Goal: Information Seeking & Learning: Learn about a topic

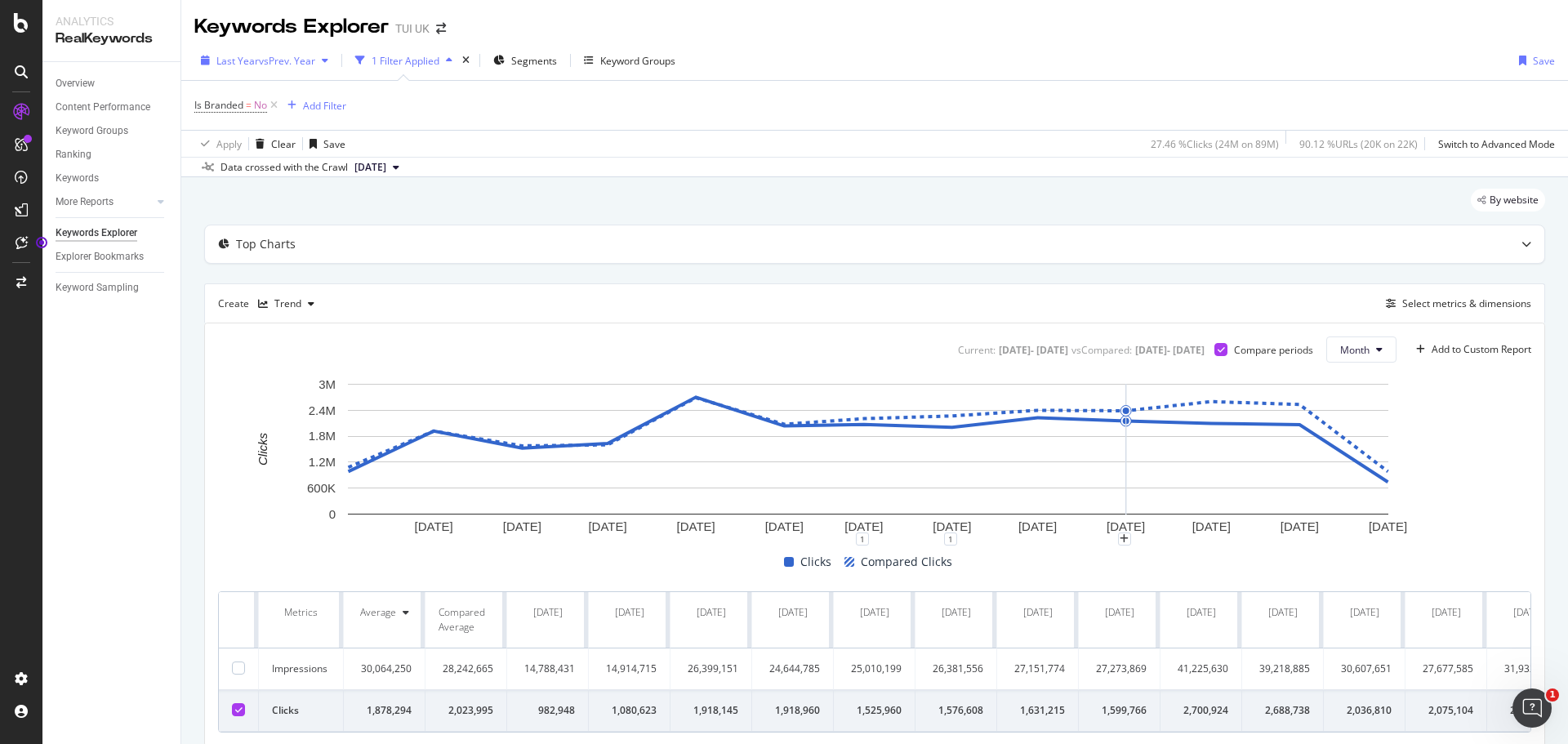
scroll to position [0, 1112]
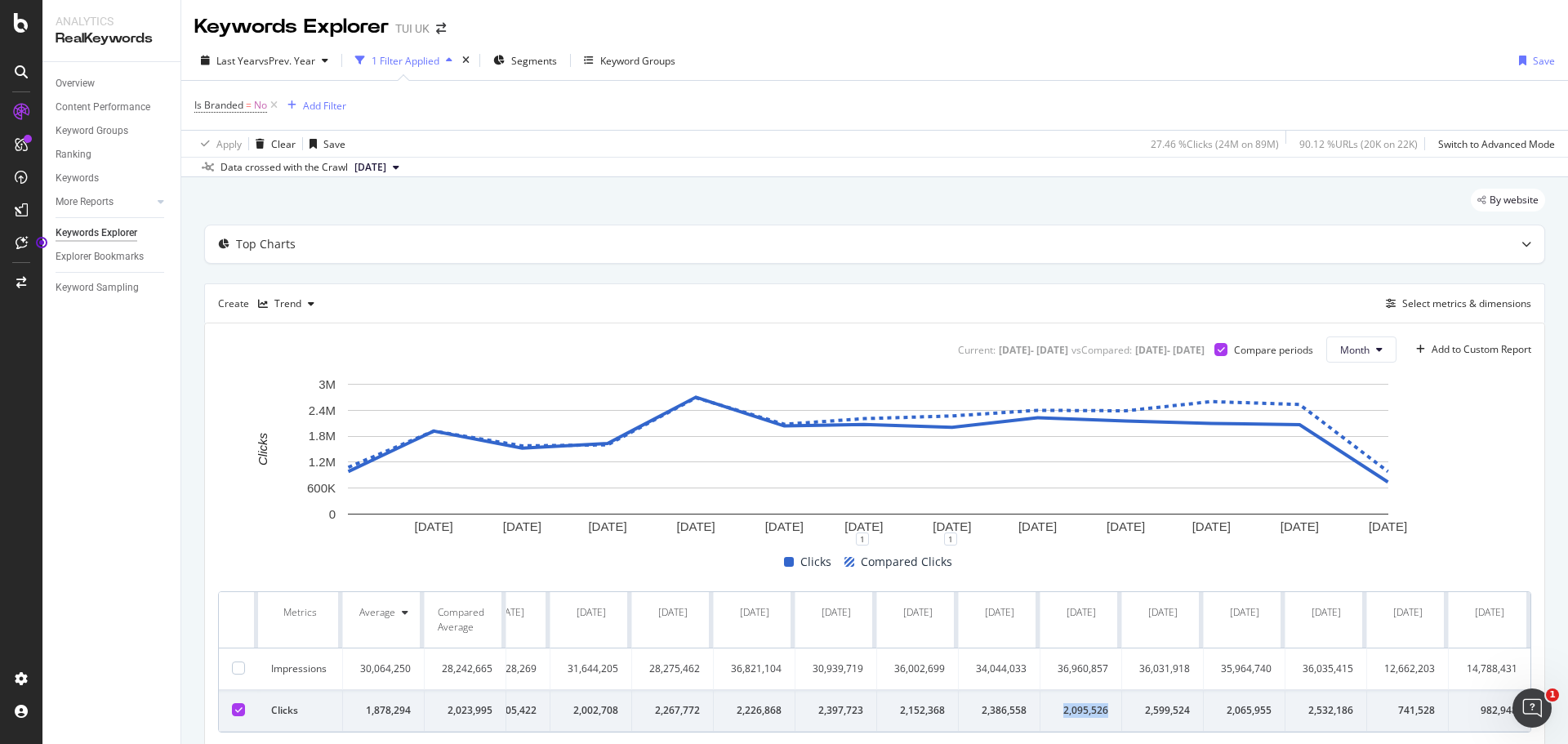
click at [386, 163] on span "[DATE]" at bounding box center [370, 167] width 32 height 15
click at [196, 305] on div "By website Top Charts Create Trend Select metrics & dimensions Current: 2024 Se…" at bounding box center [875, 490] width 1387 height 627
click at [1465, 348] on div "Add to Custom Report" at bounding box center [1482, 349] width 100 height 9
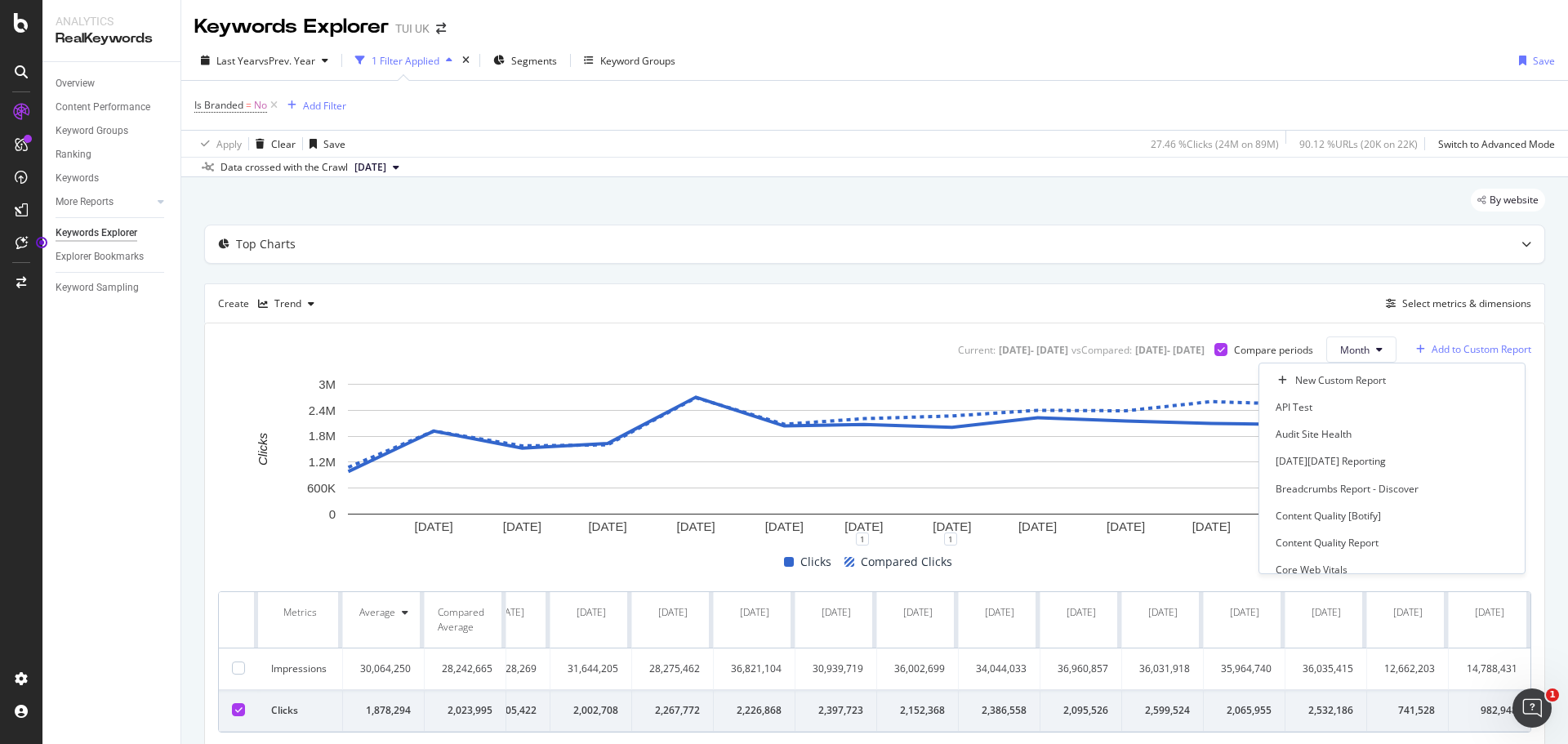
click at [1467, 348] on div "Add to Custom Report" at bounding box center [1482, 349] width 100 height 9
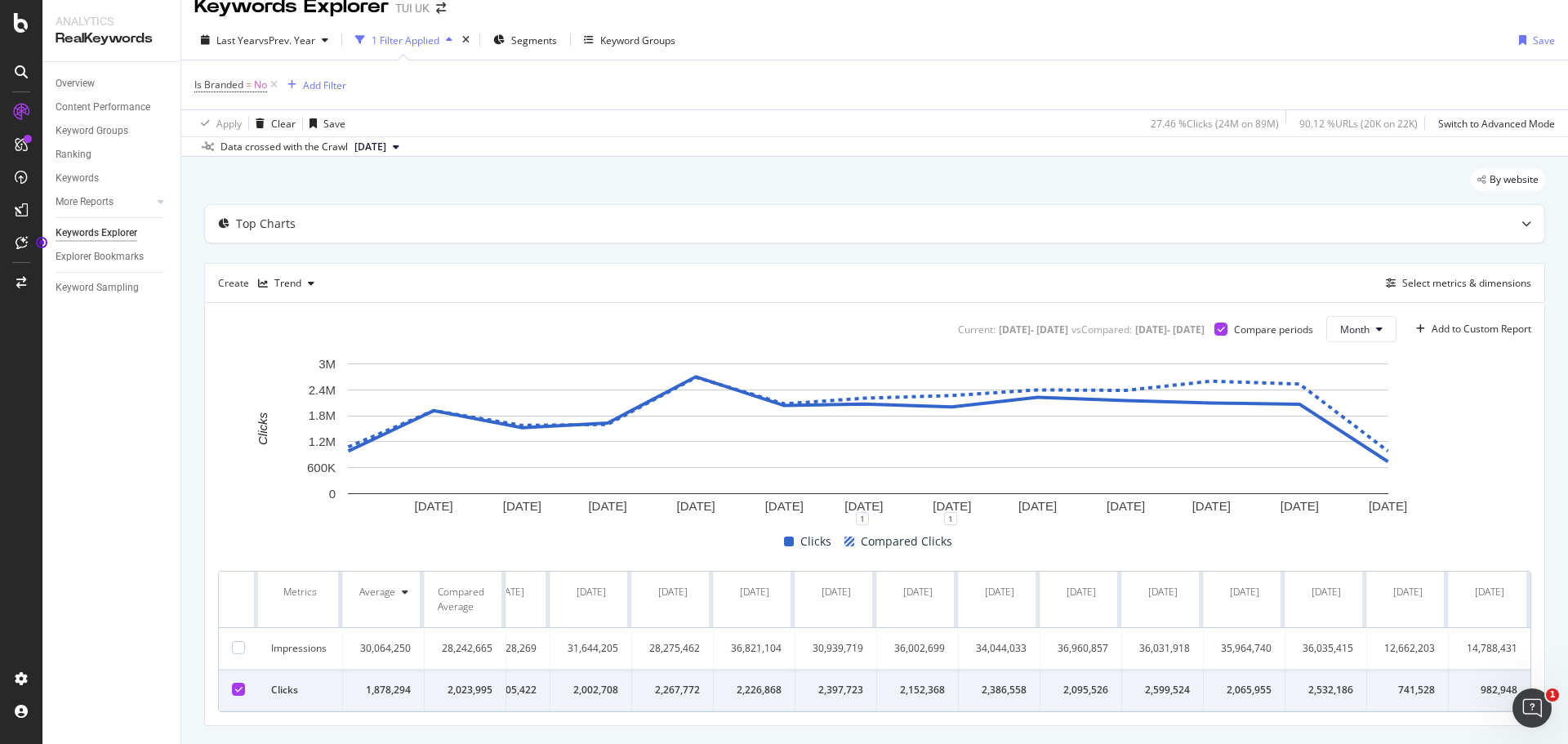
scroll to position [0, 0]
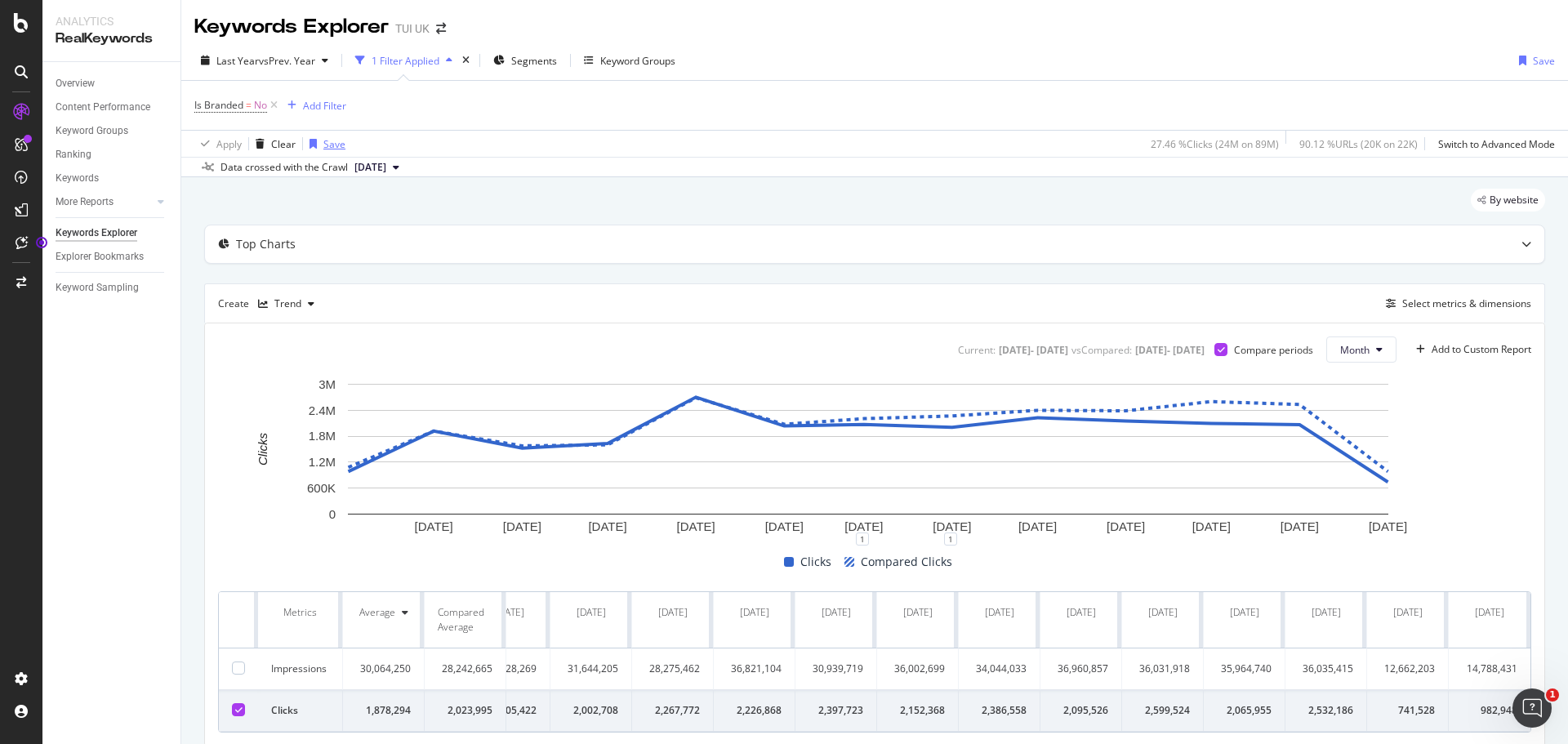
click at [337, 141] on div "Save" at bounding box center [334, 144] width 22 height 14
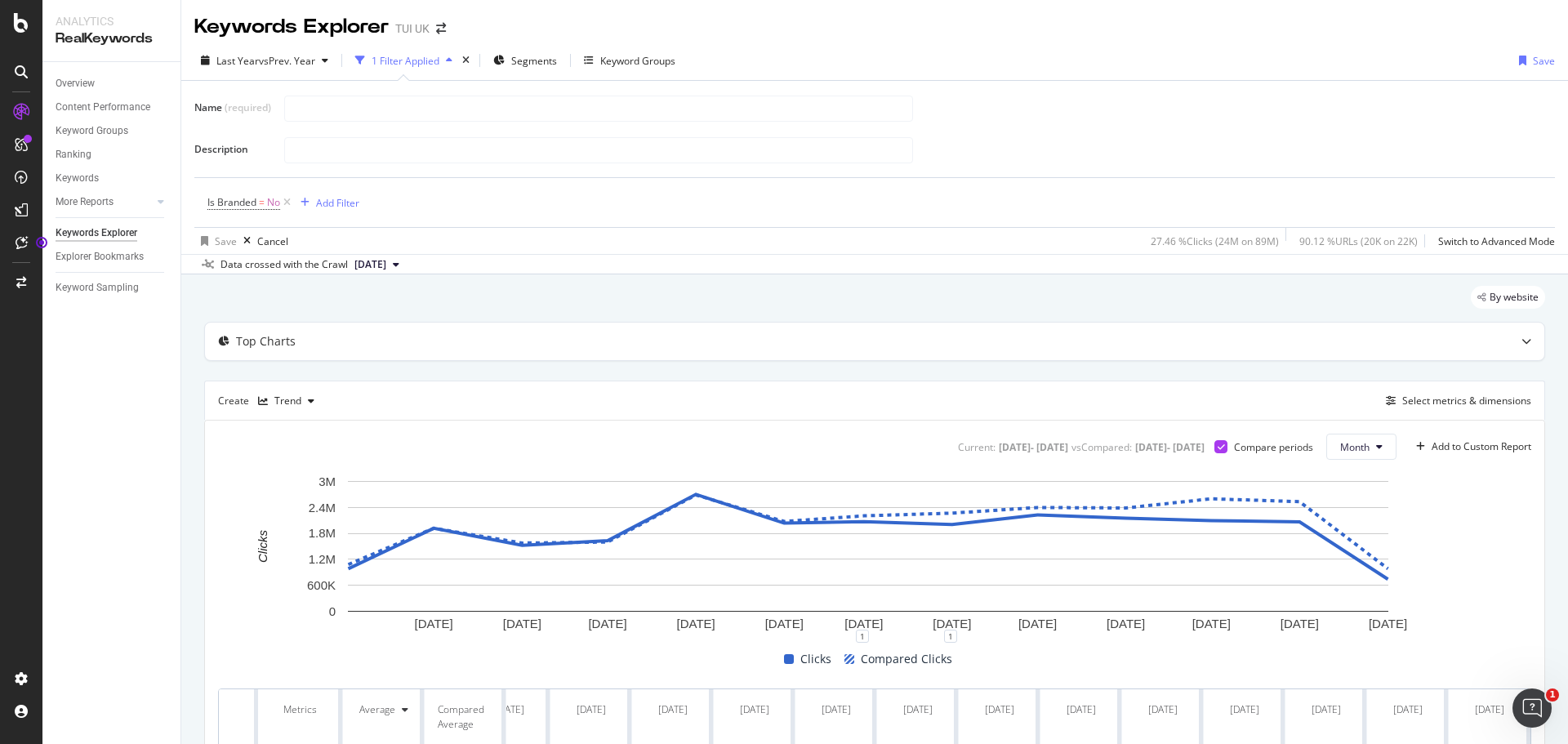
click at [91, 366] on div "Overview Content Performance Keyword Groups Ranking Keywords More Reports Count…" at bounding box center [111, 403] width 138 height 682
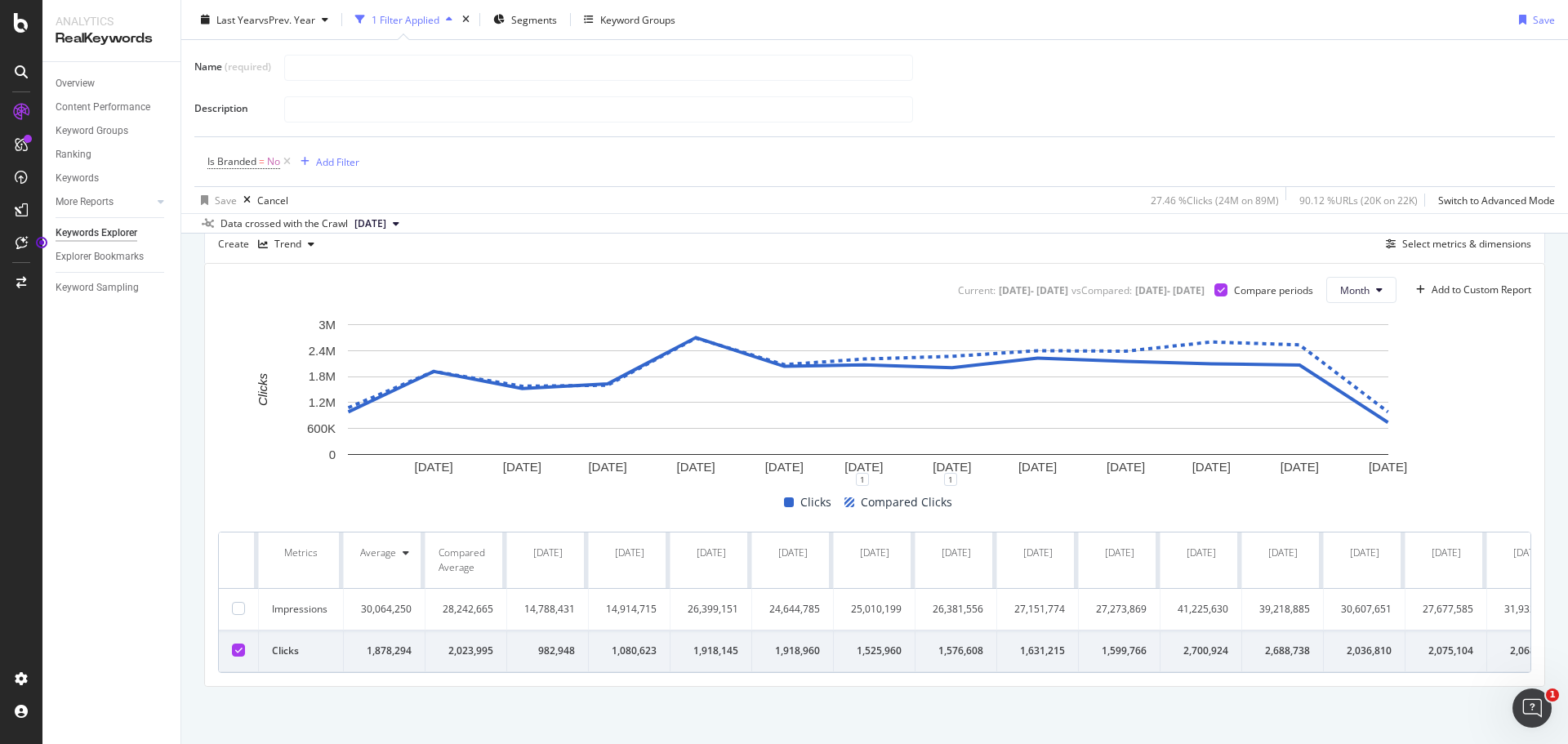
click at [235, 643] on div at bounding box center [239, 650] width 13 height 13
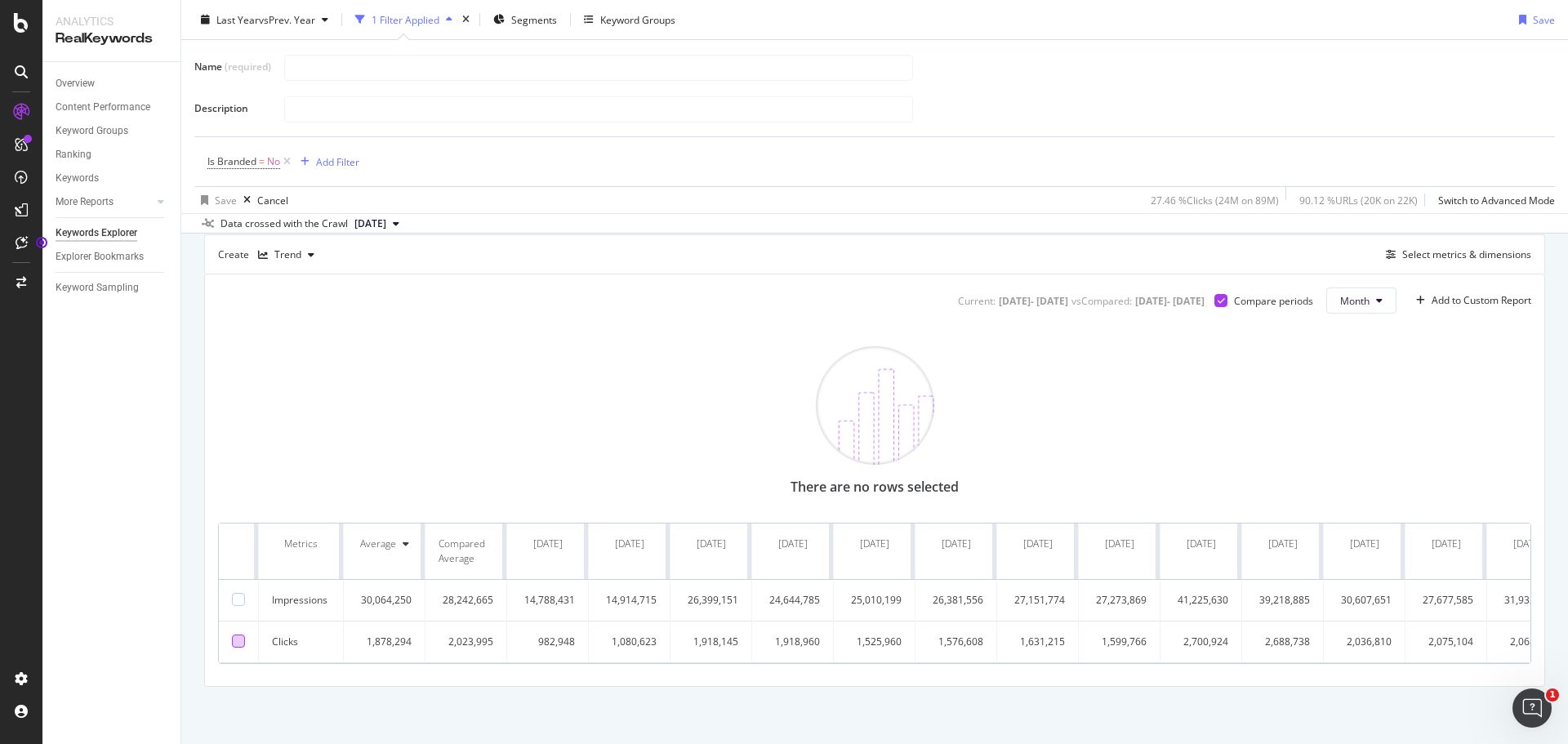
scroll to position [149, 0]
drag, startPoint x: 241, startPoint y: 641, endPoint x: 259, endPoint y: 613, distance: 33.3
click at [239, 641] on div at bounding box center [239, 642] width 13 height 13
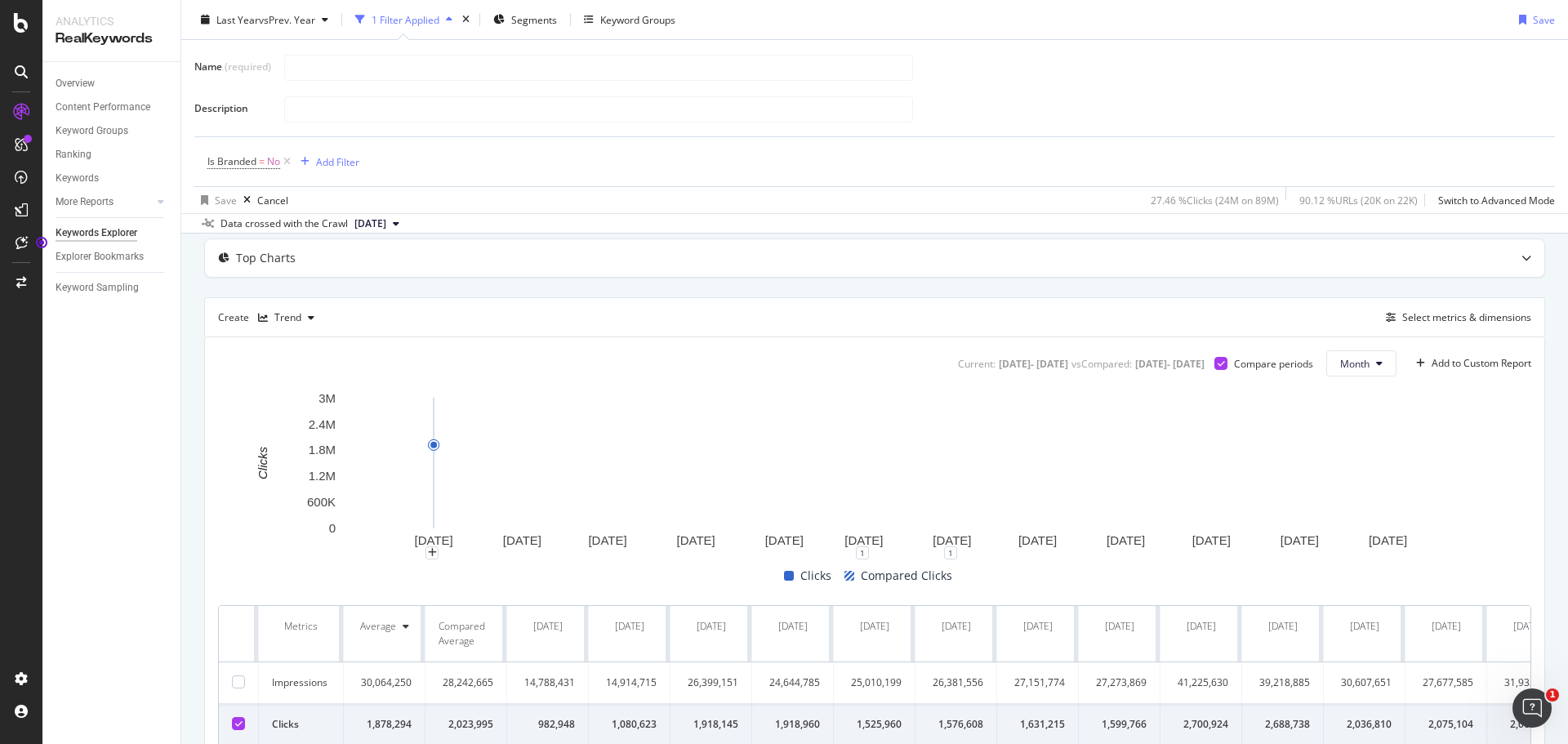
scroll to position [0, 0]
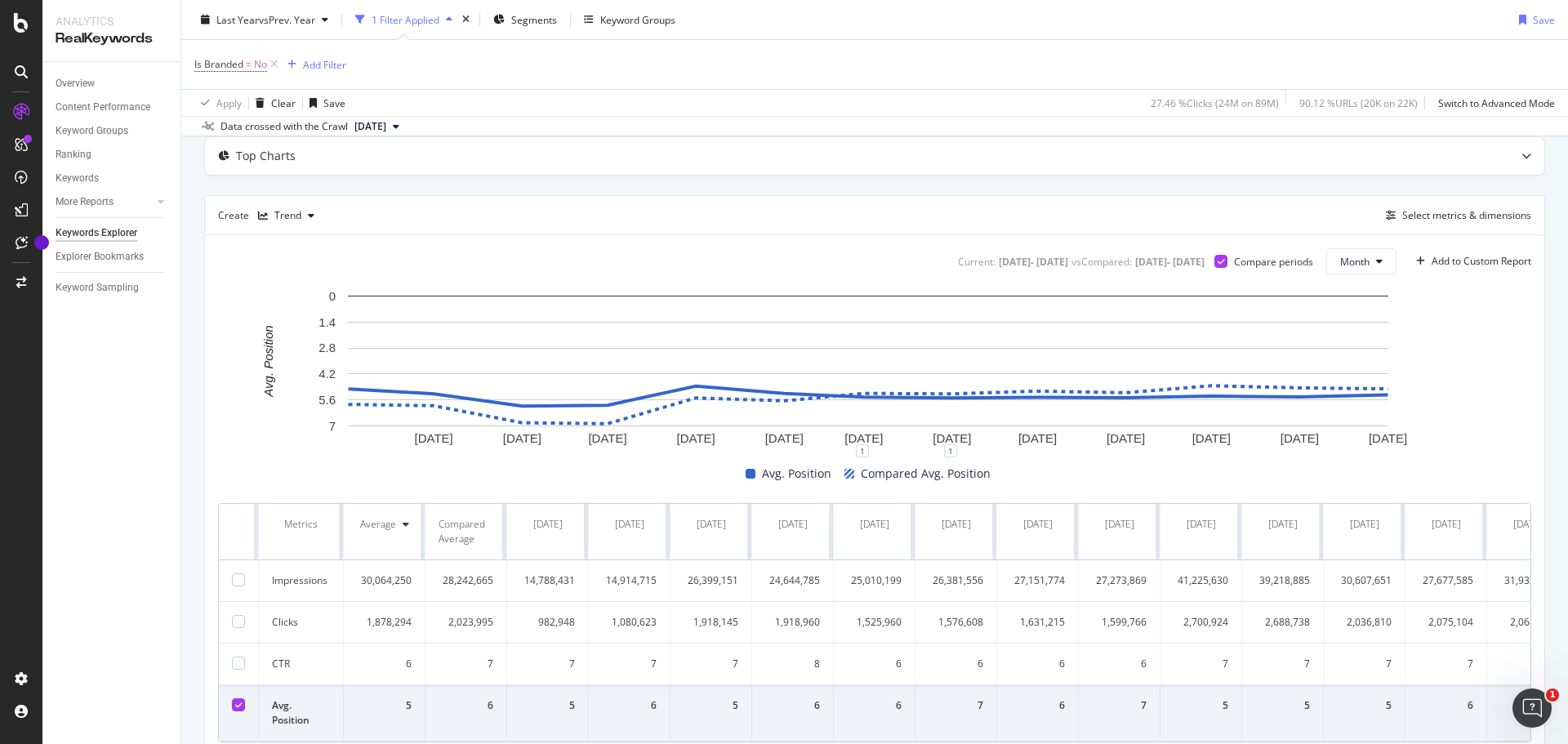
click at [235, 707] on icon at bounding box center [239, 705] width 8 height 8
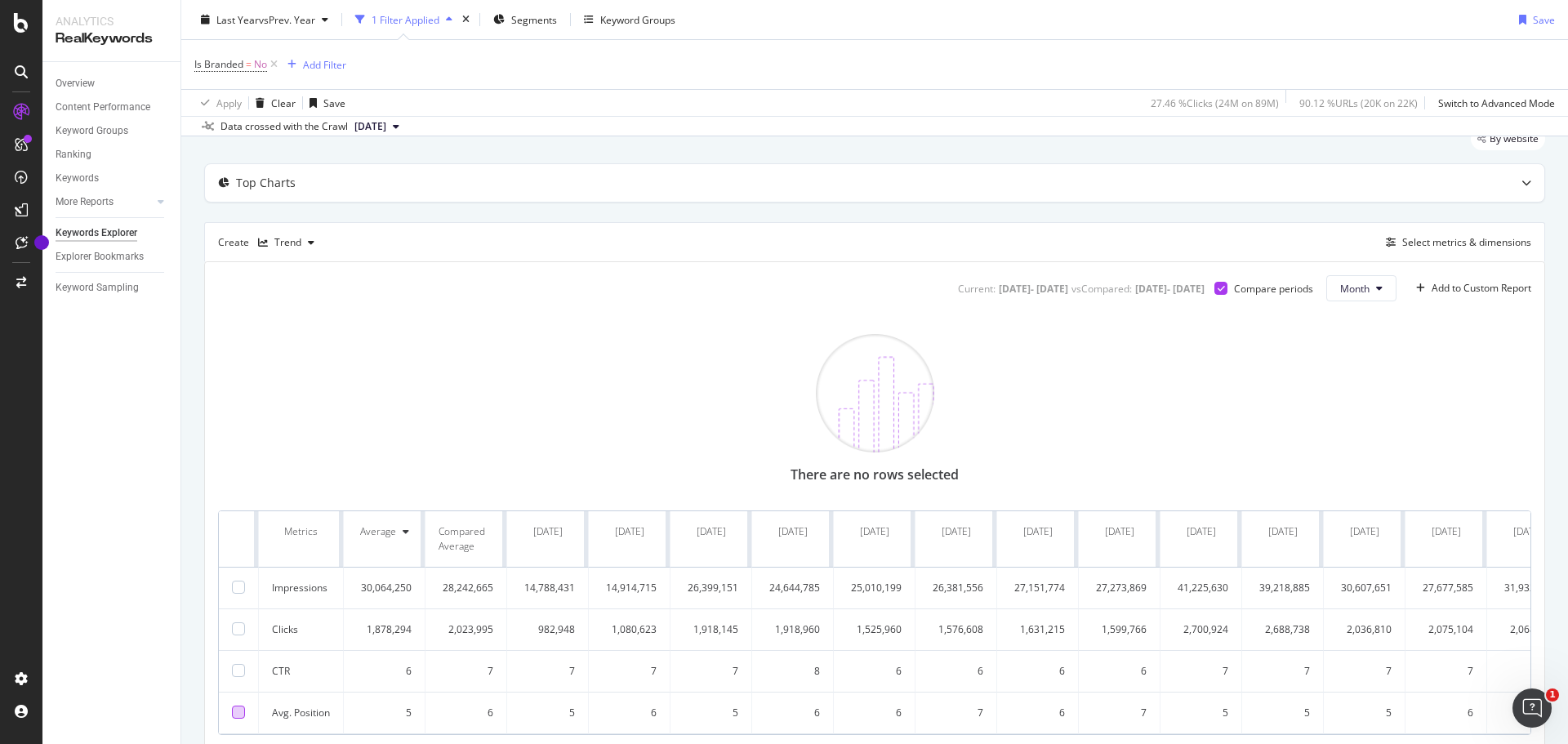
scroll to position [88, 0]
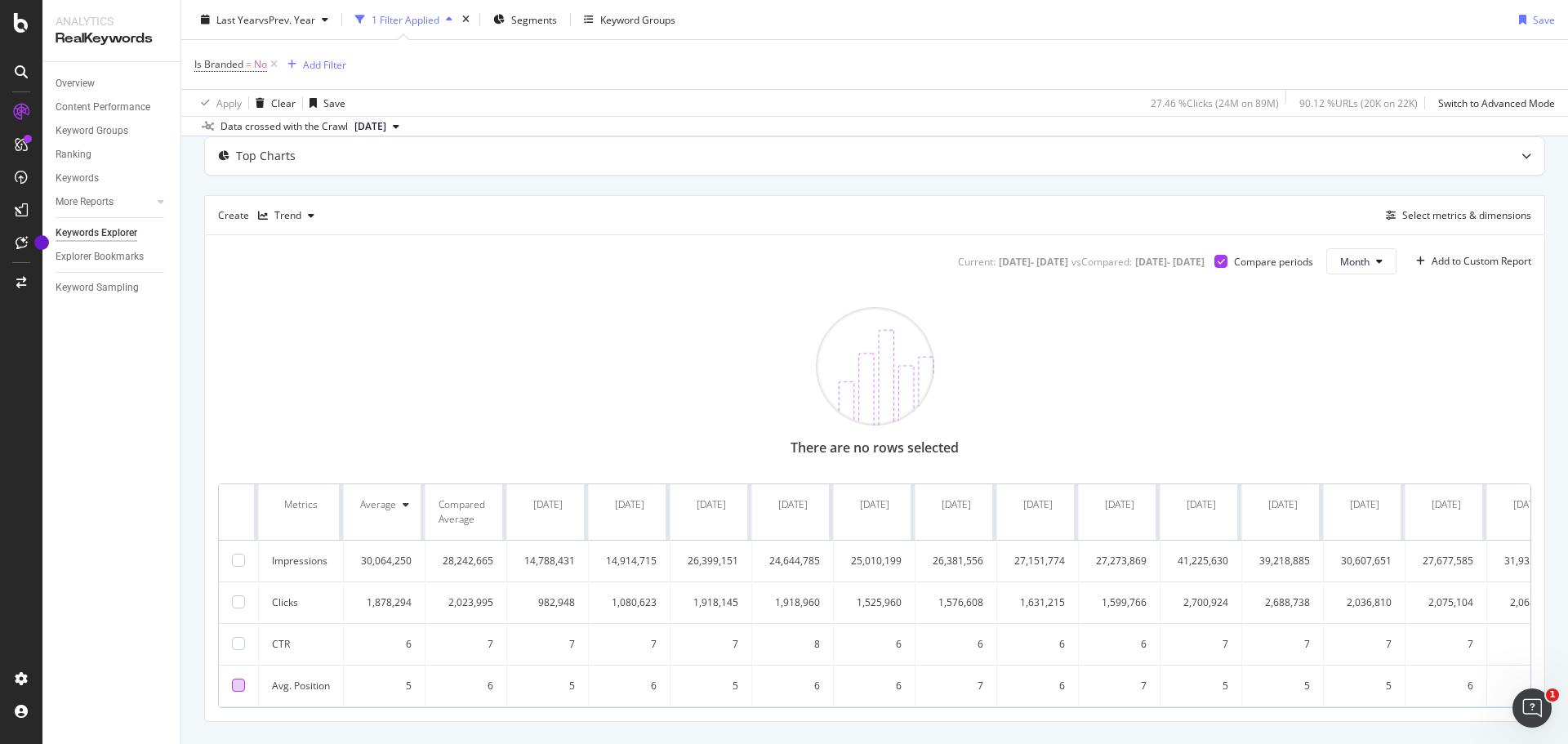
click at [238, 512] on th at bounding box center [239, 513] width 40 height 56
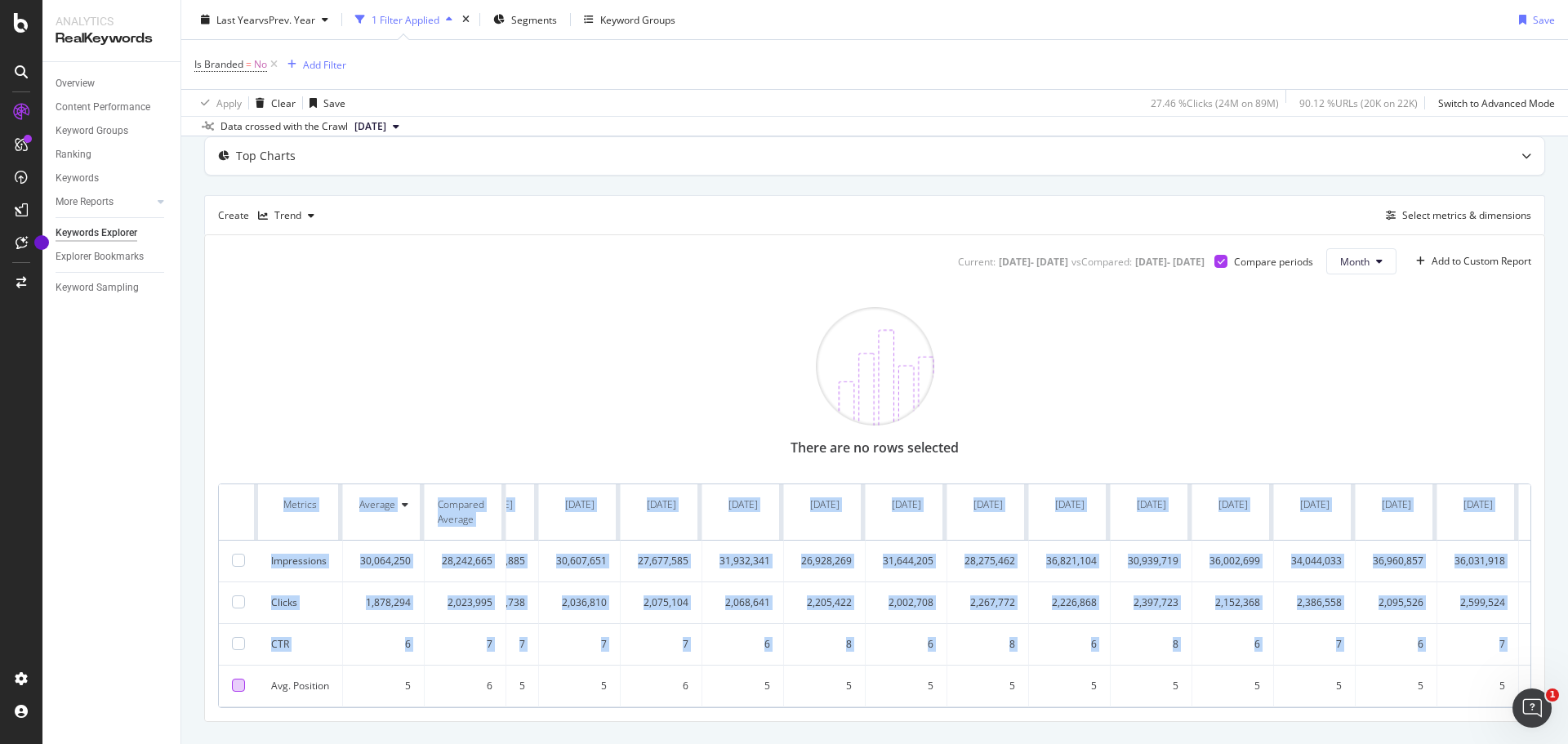
scroll to position [0, 1112]
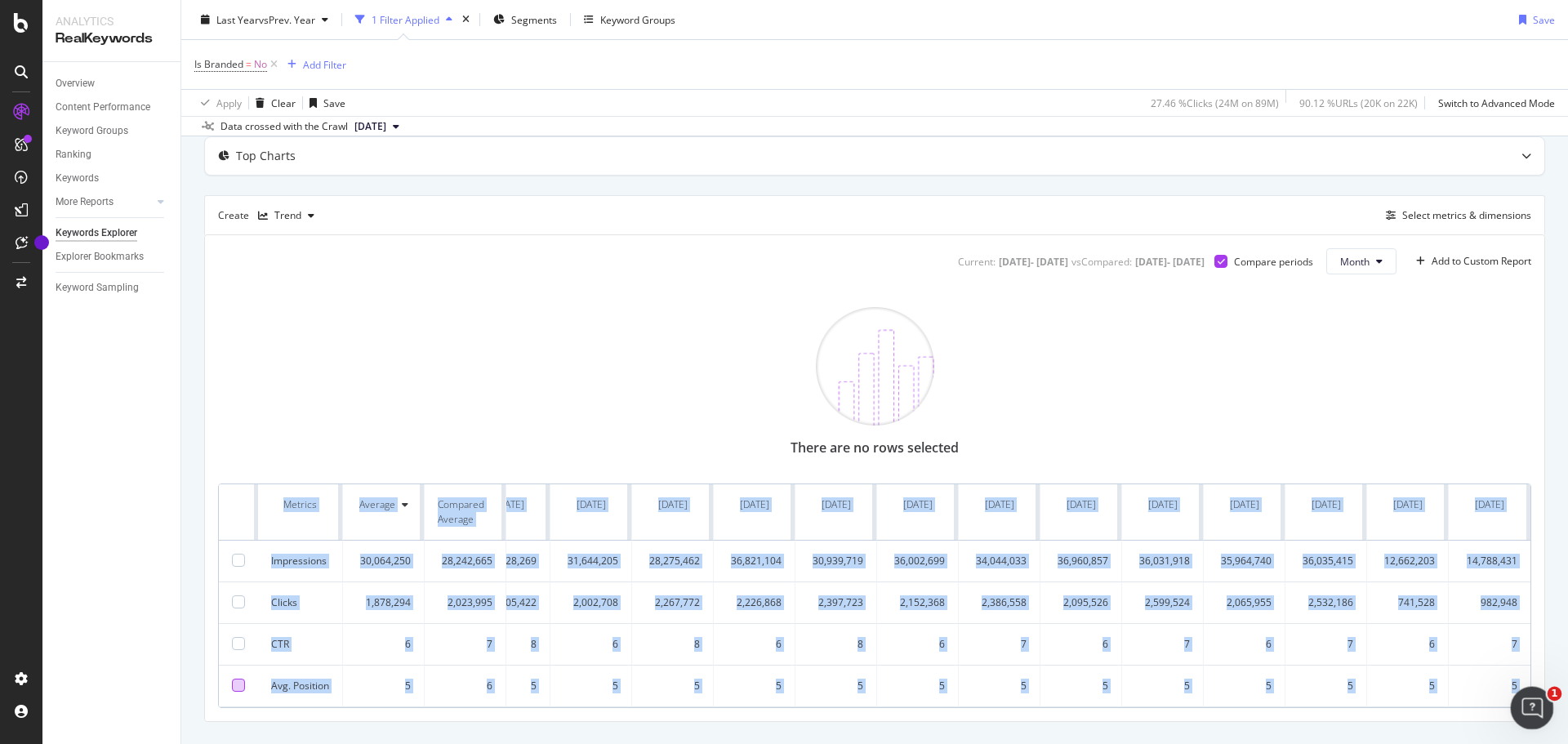
drag, startPoint x: 1747, startPoint y: 1175, endPoint x: 1525, endPoint y: 690, distance: 533.4
copy table "Metrics Average Compared Average Sep. 2024 Sep. 2023 Oct. 2024 Oct. 2023 Nov. 2…"
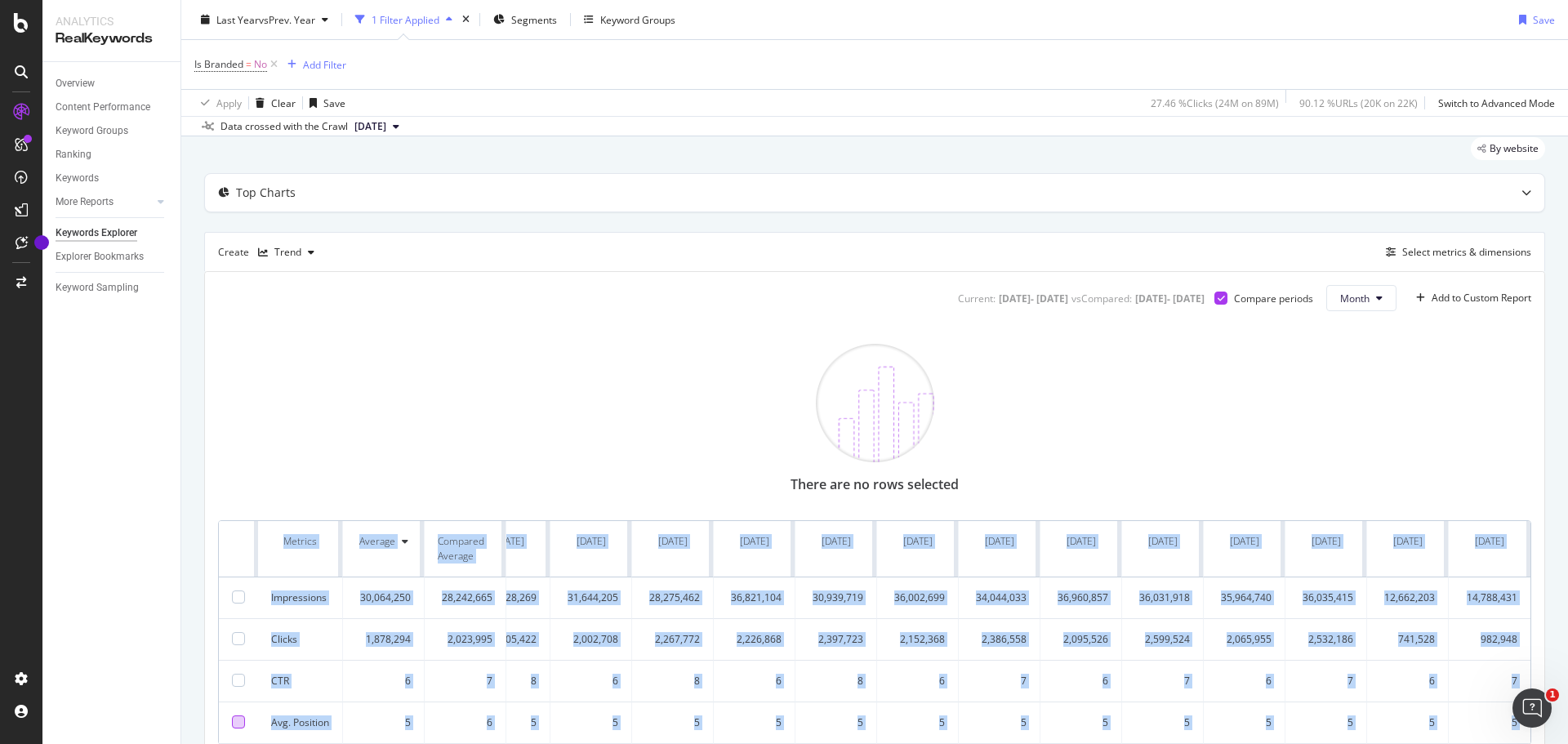
scroll to position [0, 0]
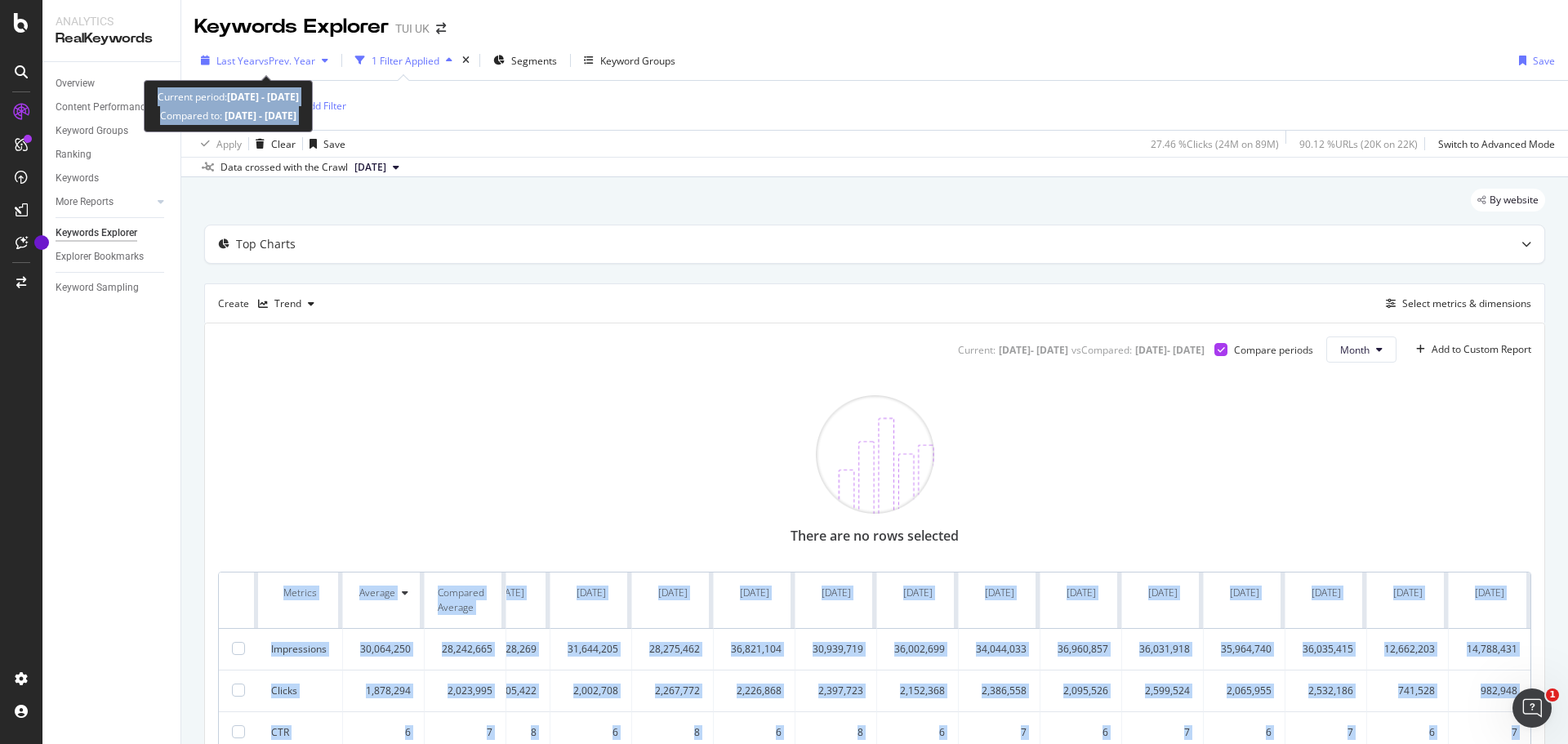
click at [287, 59] on span "vs Prev. Year" at bounding box center [287, 60] width 56 height 14
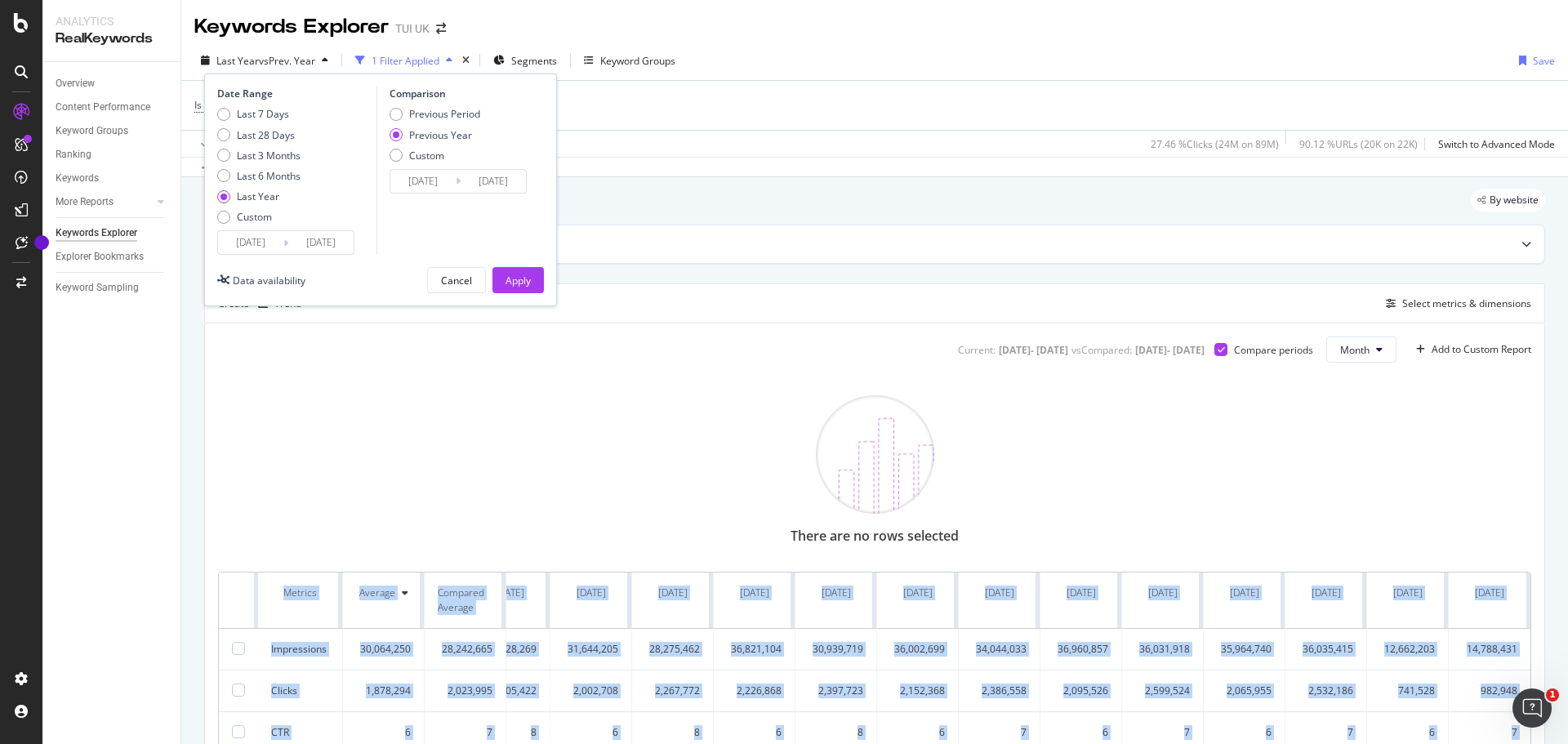
click at [261, 242] on input "2024/09/13" at bounding box center [251, 242] width 66 height 23
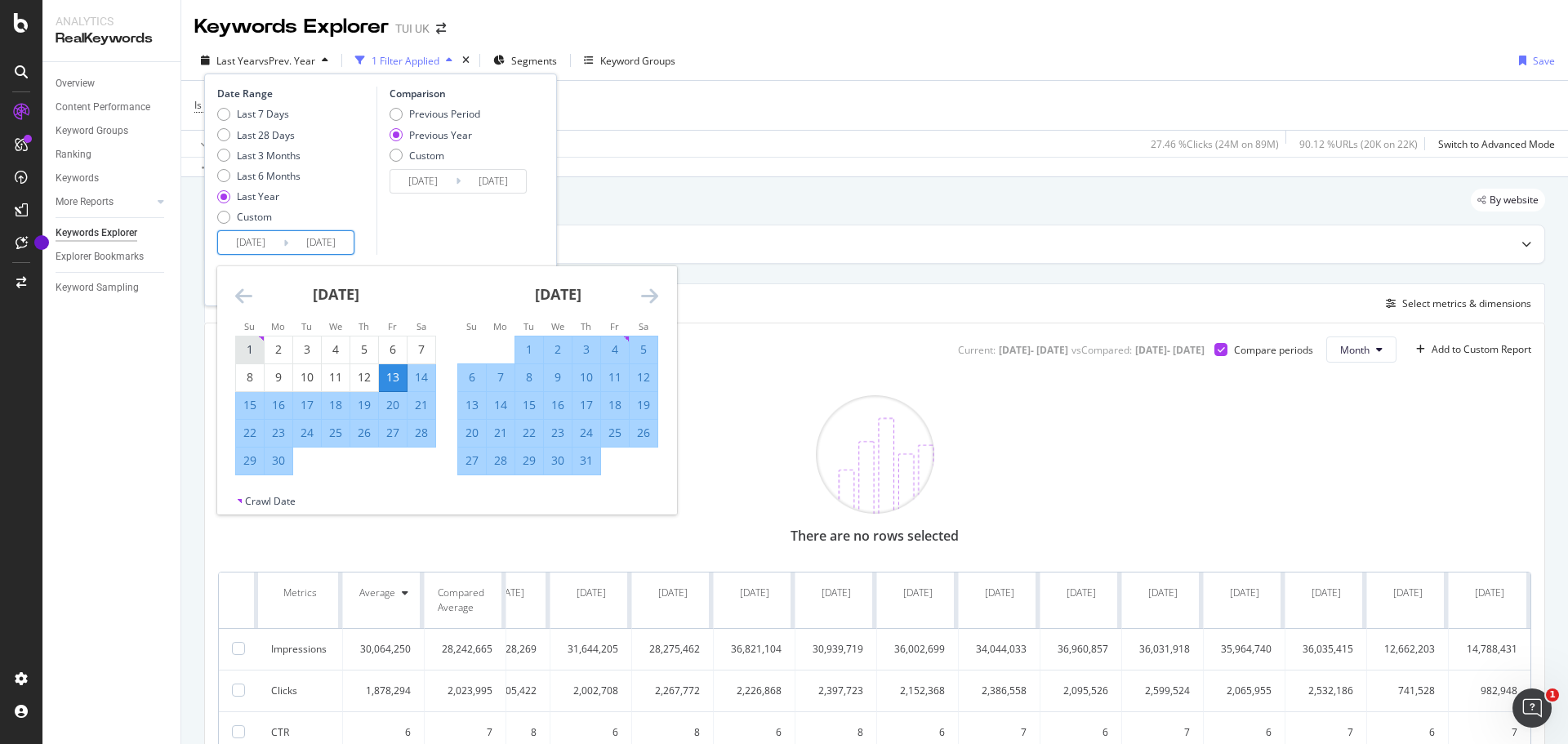
click at [246, 349] on div "1" at bounding box center [250, 349] width 28 height 16
type input "2024/09/01"
type input "2023/09/03"
click at [655, 294] on icon "Move forward to switch to the next month." at bounding box center [650, 295] width 17 height 20
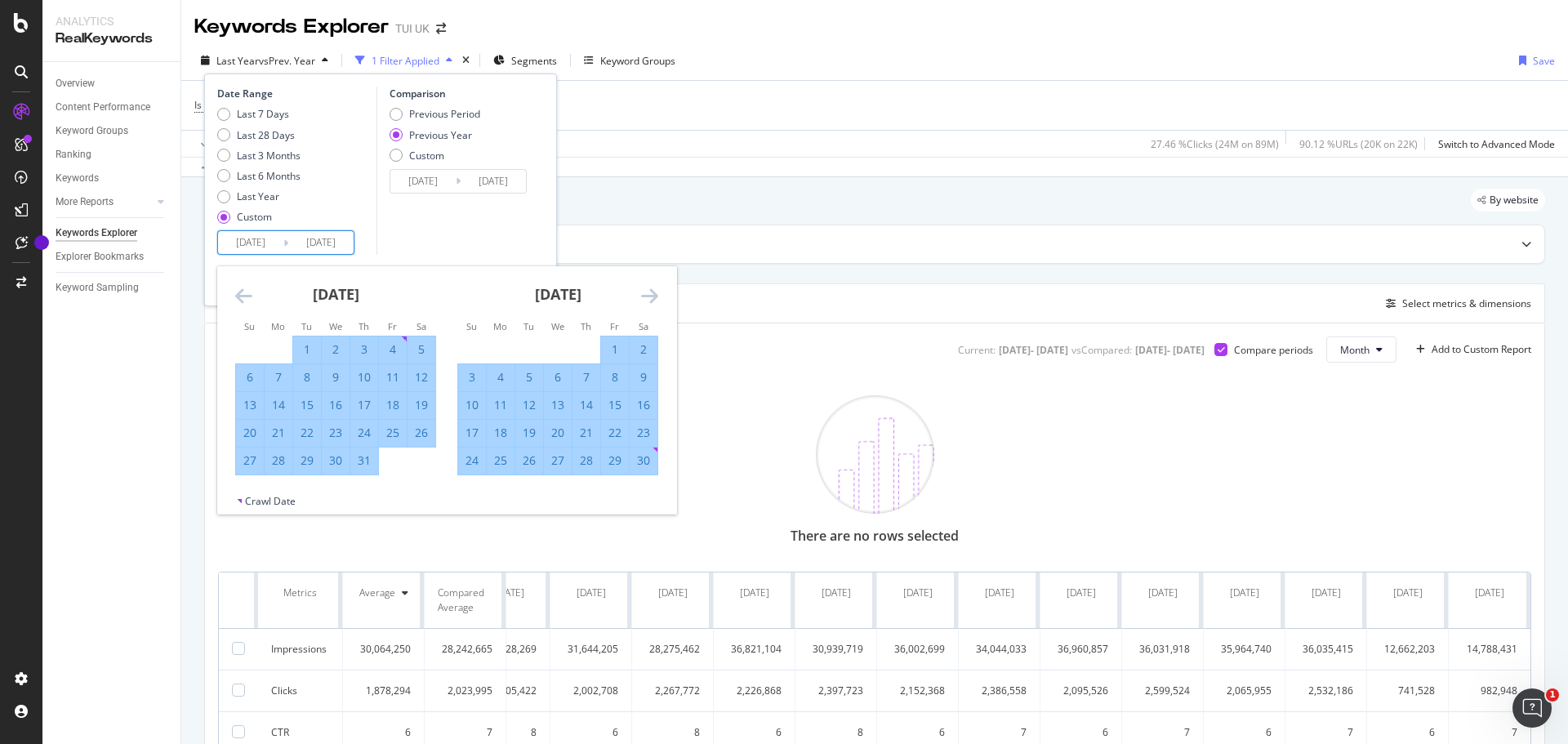
click at [655, 294] on icon "Move forward to switch to the next month." at bounding box center [650, 295] width 17 height 20
click at [656, 294] on icon "Move forward to switch to the next month." at bounding box center [650, 295] width 17 height 20
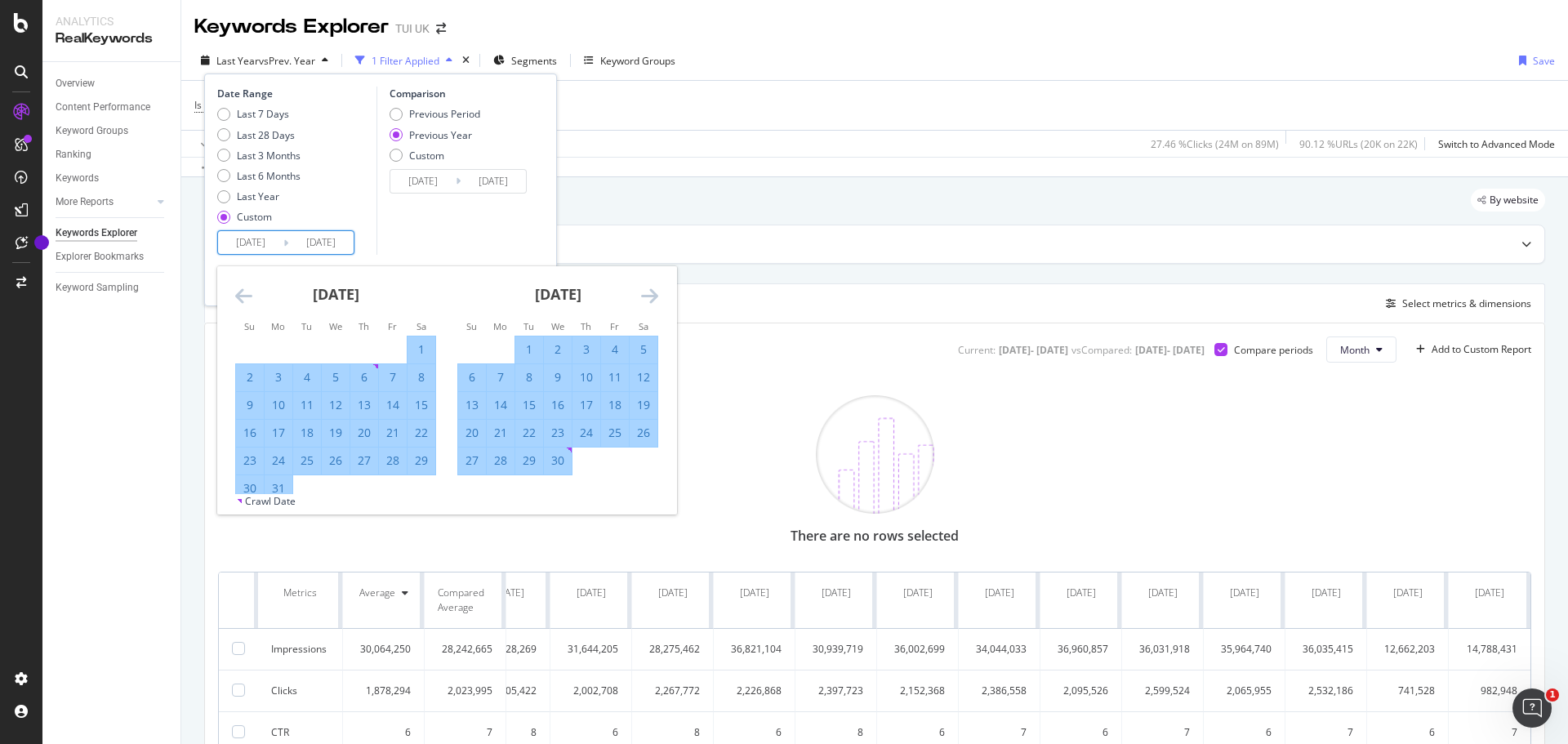
click at [656, 294] on icon "Move forward to switch to the next month." at bounding box center [650, 295] width 17 height 20
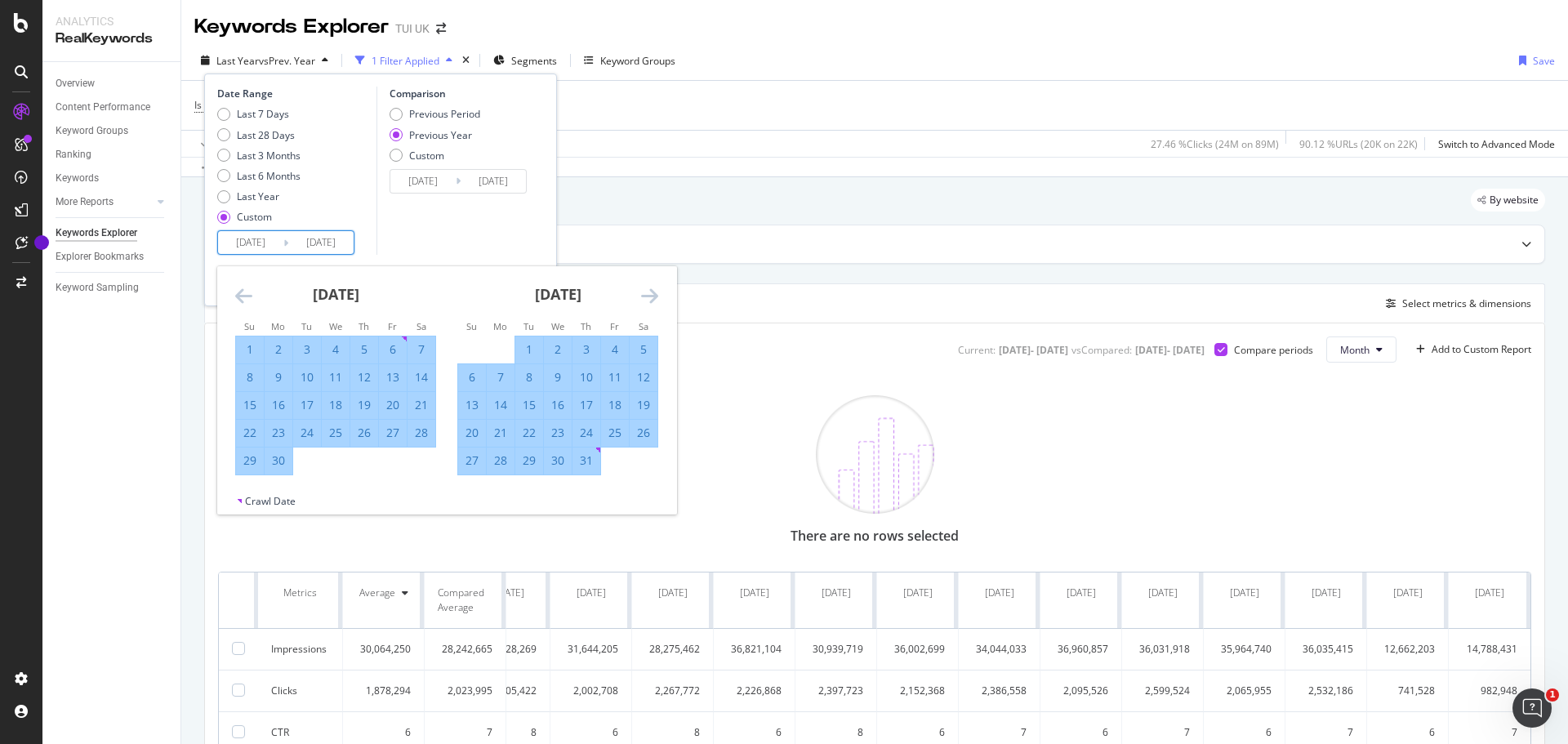
click at [656, 294] on icon "Move forward to switch to the next month." at bounding box center [650, 295] width 17 height 20
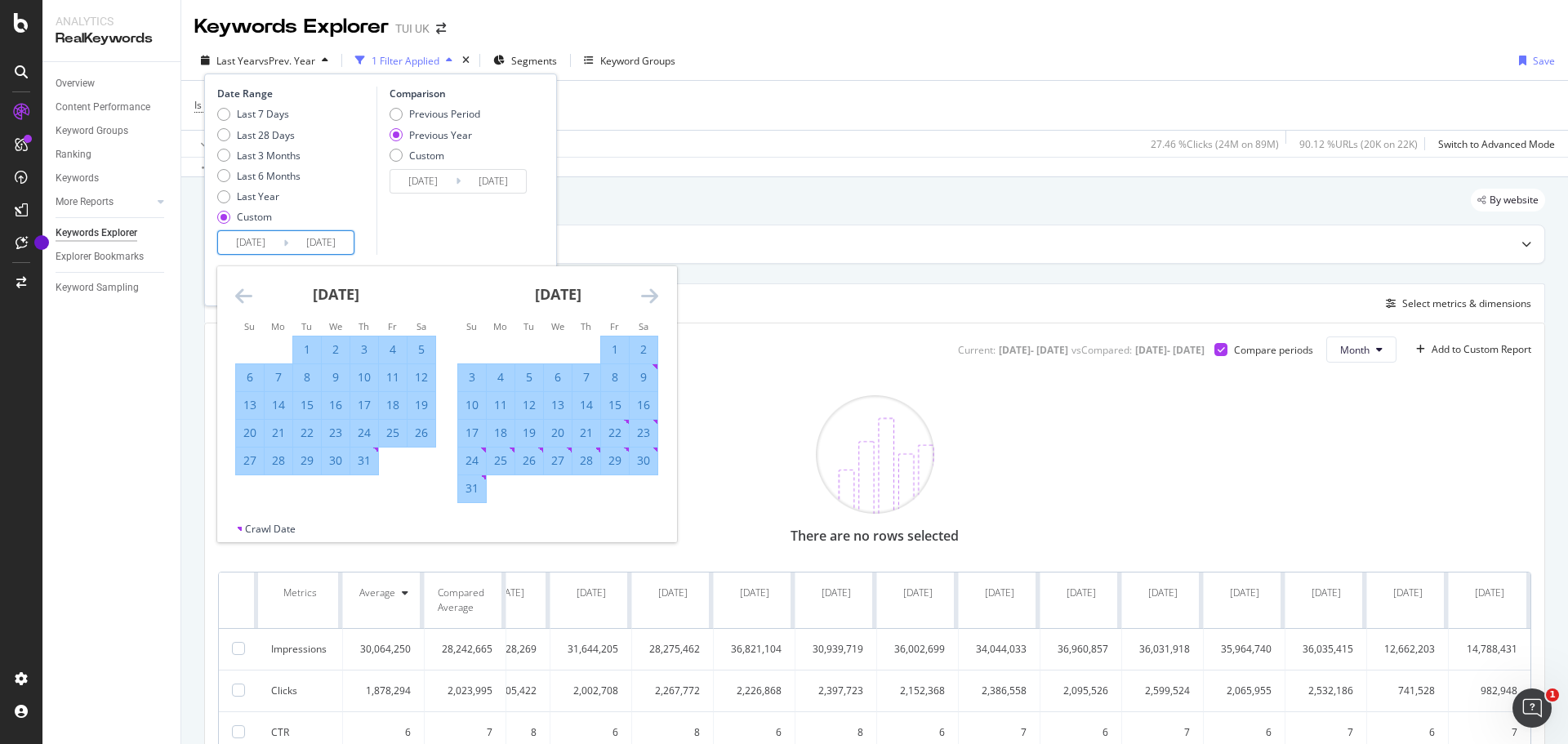
click at [656, 294] on icon "Move forward to switch to the next month." at bounding box center [650, 295] width 17 height 20
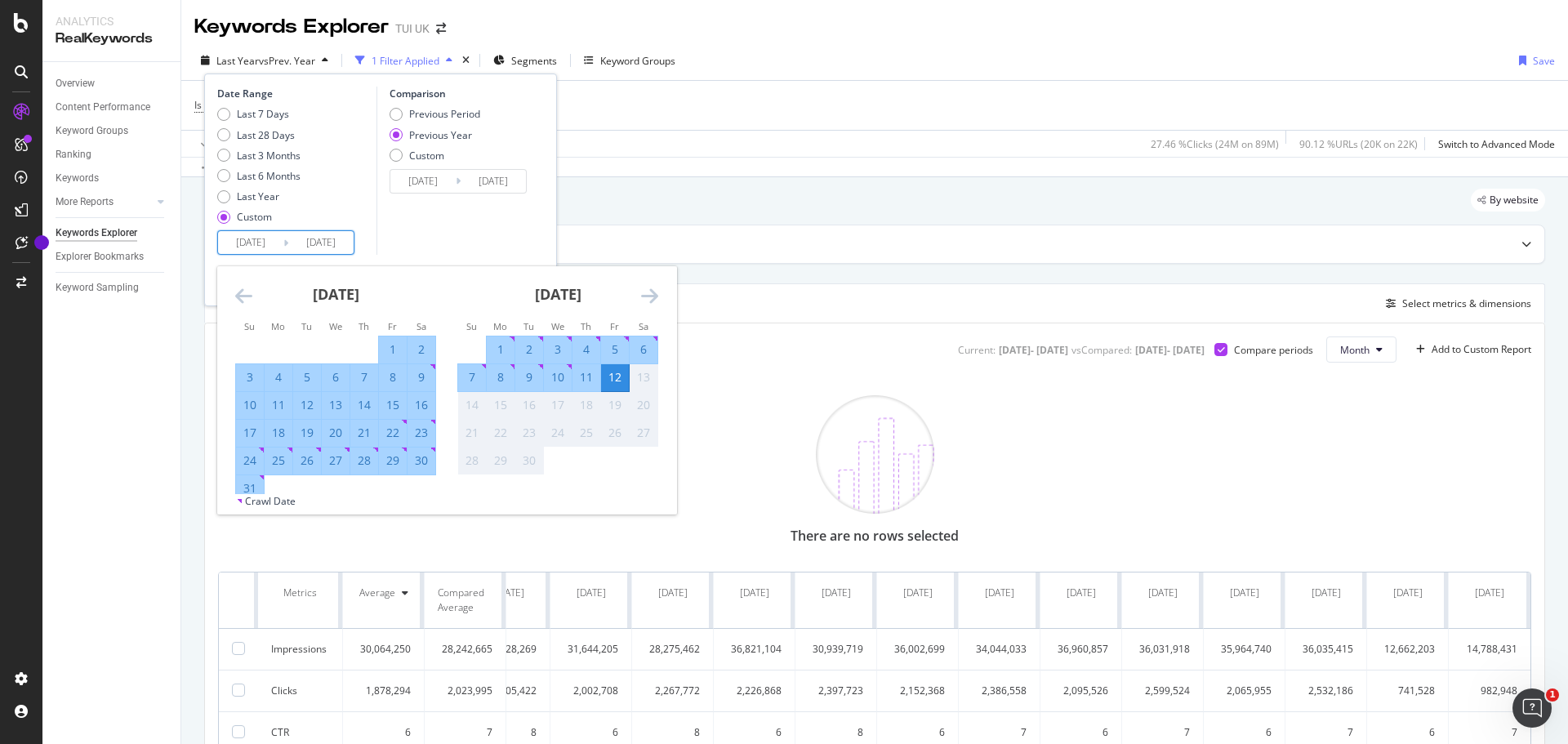
click at [249, 486] on div "31" at bounding box center [250, 488] width 28 height 16
type input "2025/08/31"
type input "2024/09/01"
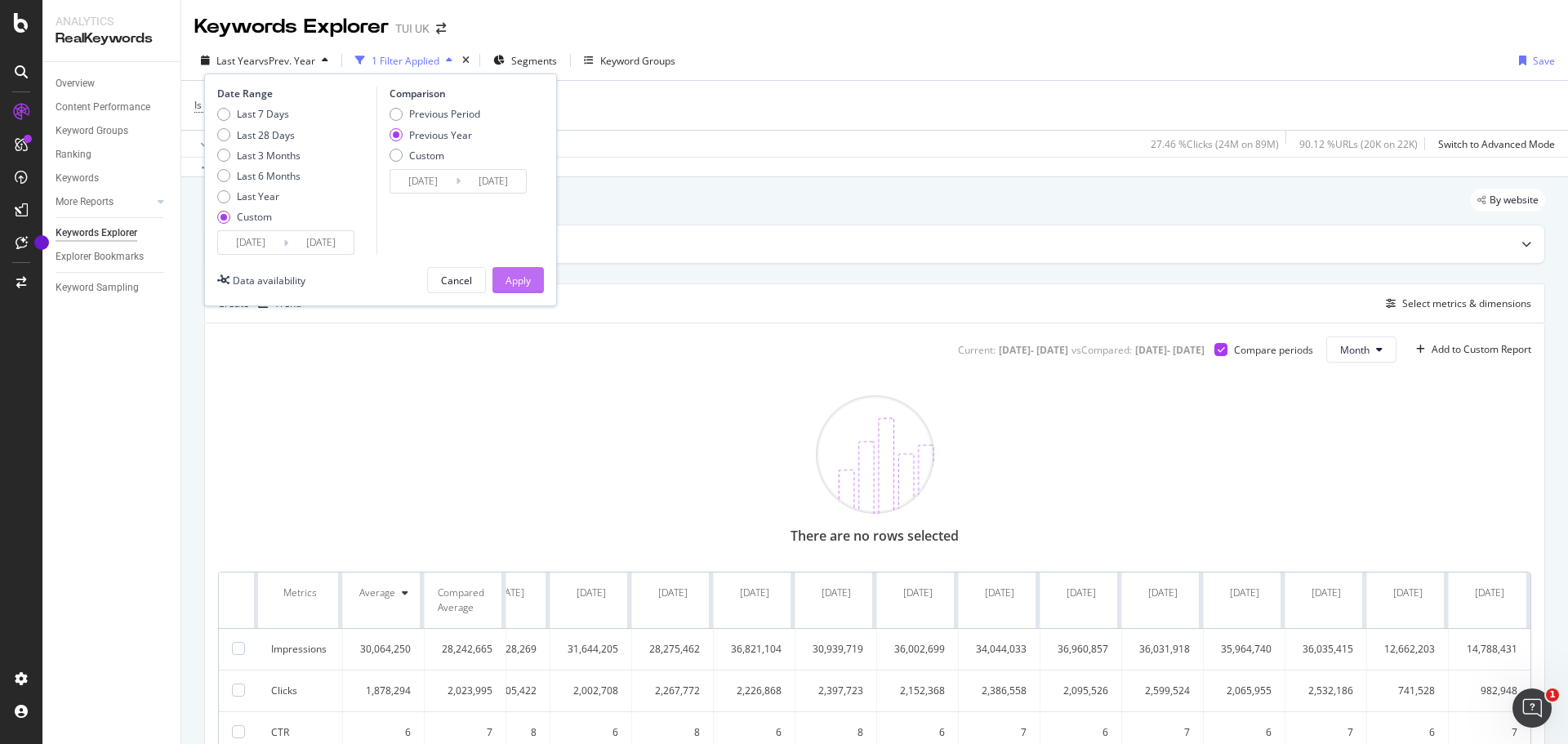
click at [527, 277] on div "Apply" at bounding box center [518, 280] width 25 height 14
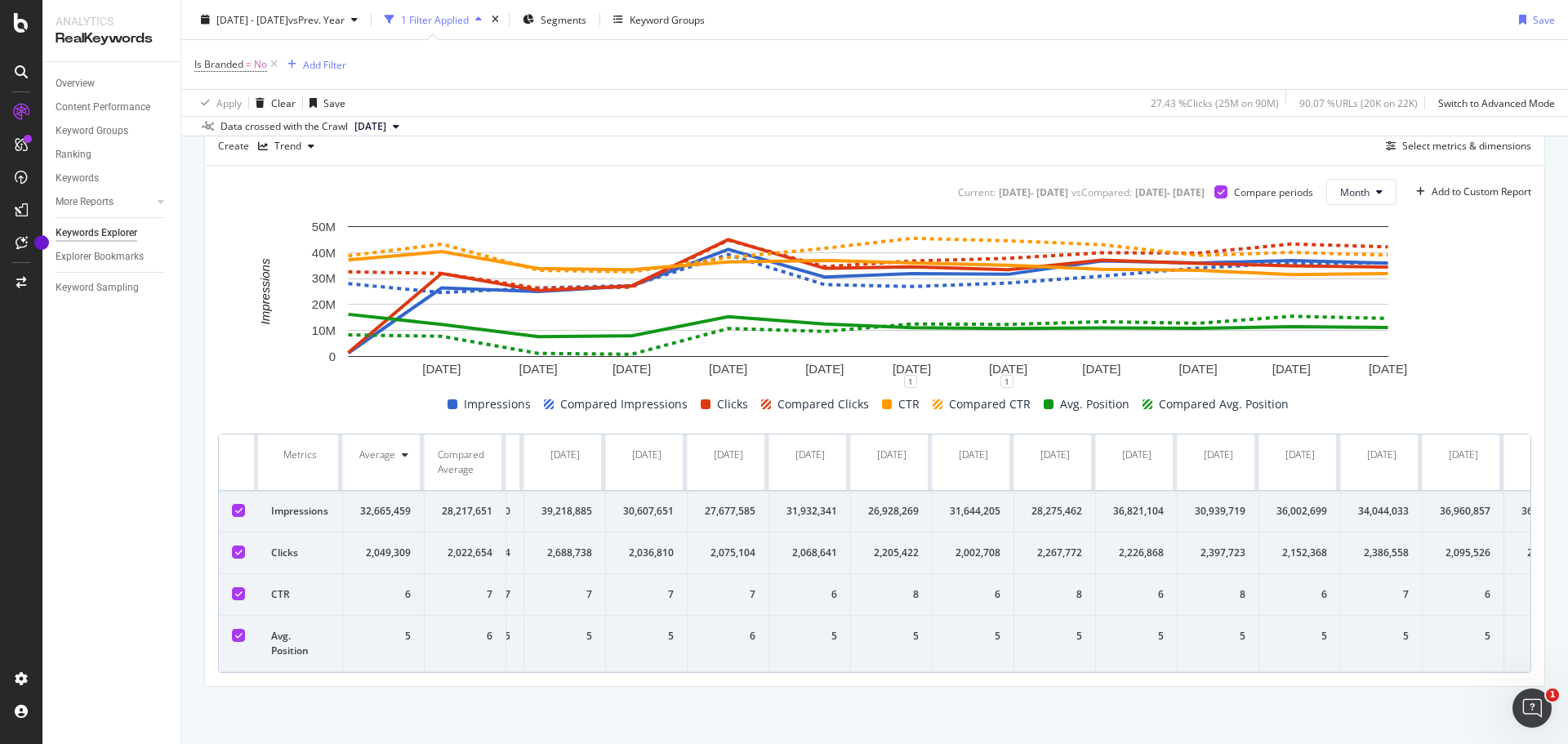
scroll to position [0, 949]
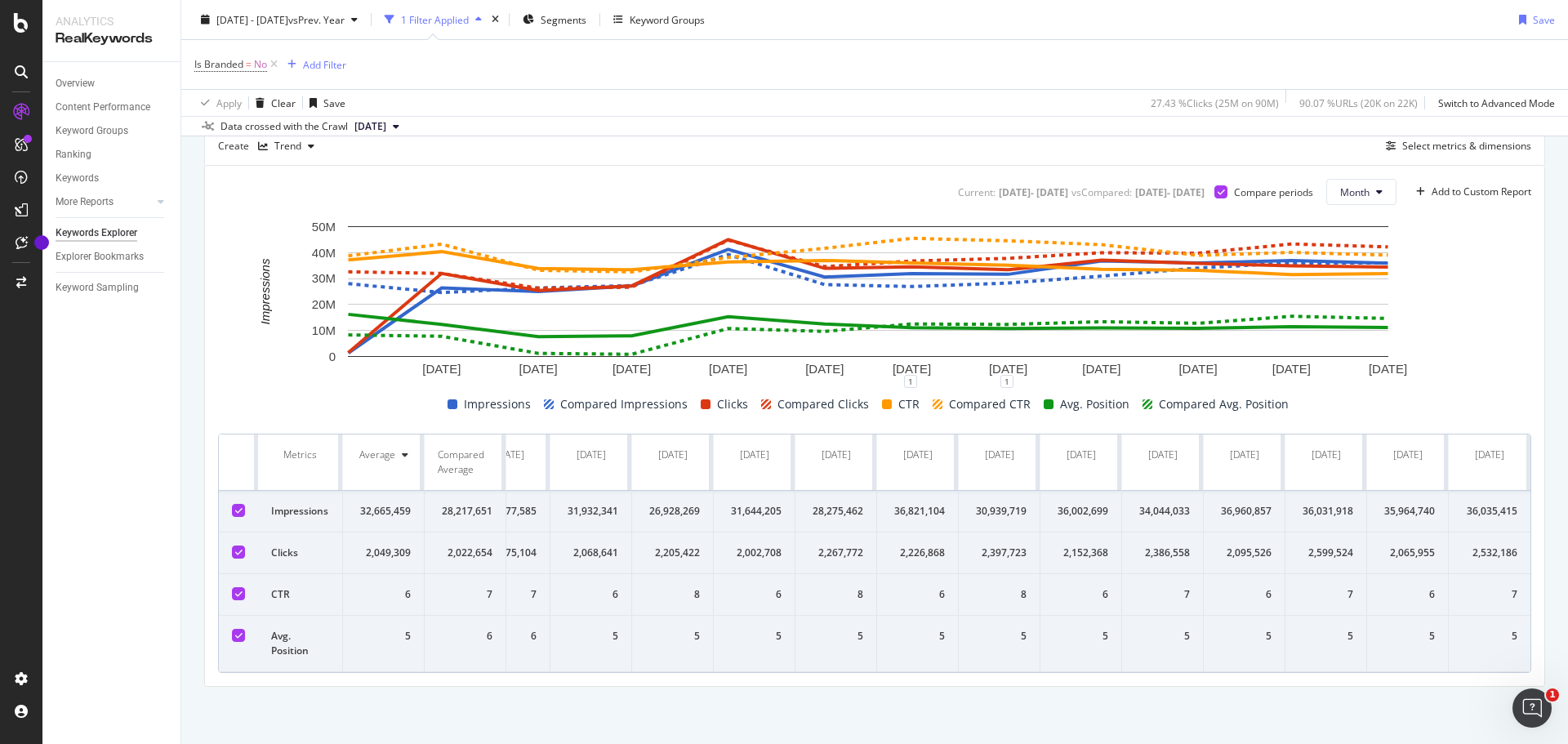
drag, startPoint x: 230, startPoint y: 438, endPoint x: 1520, endPoint y: 652, distance: 1307.6
click at [1521, 650] on div "Current: 2024 Sep. 1st - 2025 Aug. 31st vs Compared : 2023 Sep. 3rd - 2024 Sep.…" at bounding box center [875, 426] width 1340 height 520
copy thead
click at [235, 587] on div at bounding box center [239, 594] width 13 height 13
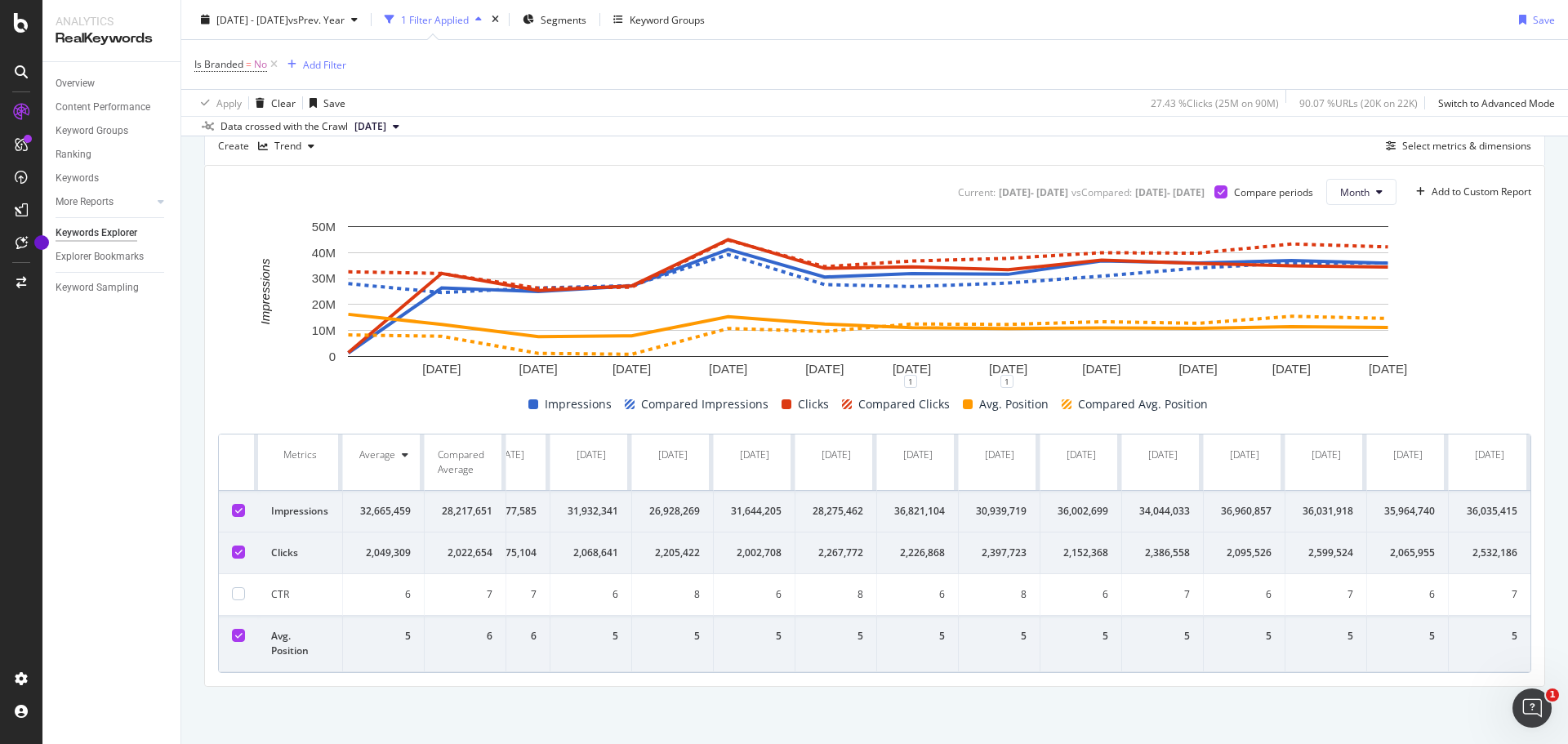
click at [232, 629] on div at bounding box center [239, 636] width 13 height 13
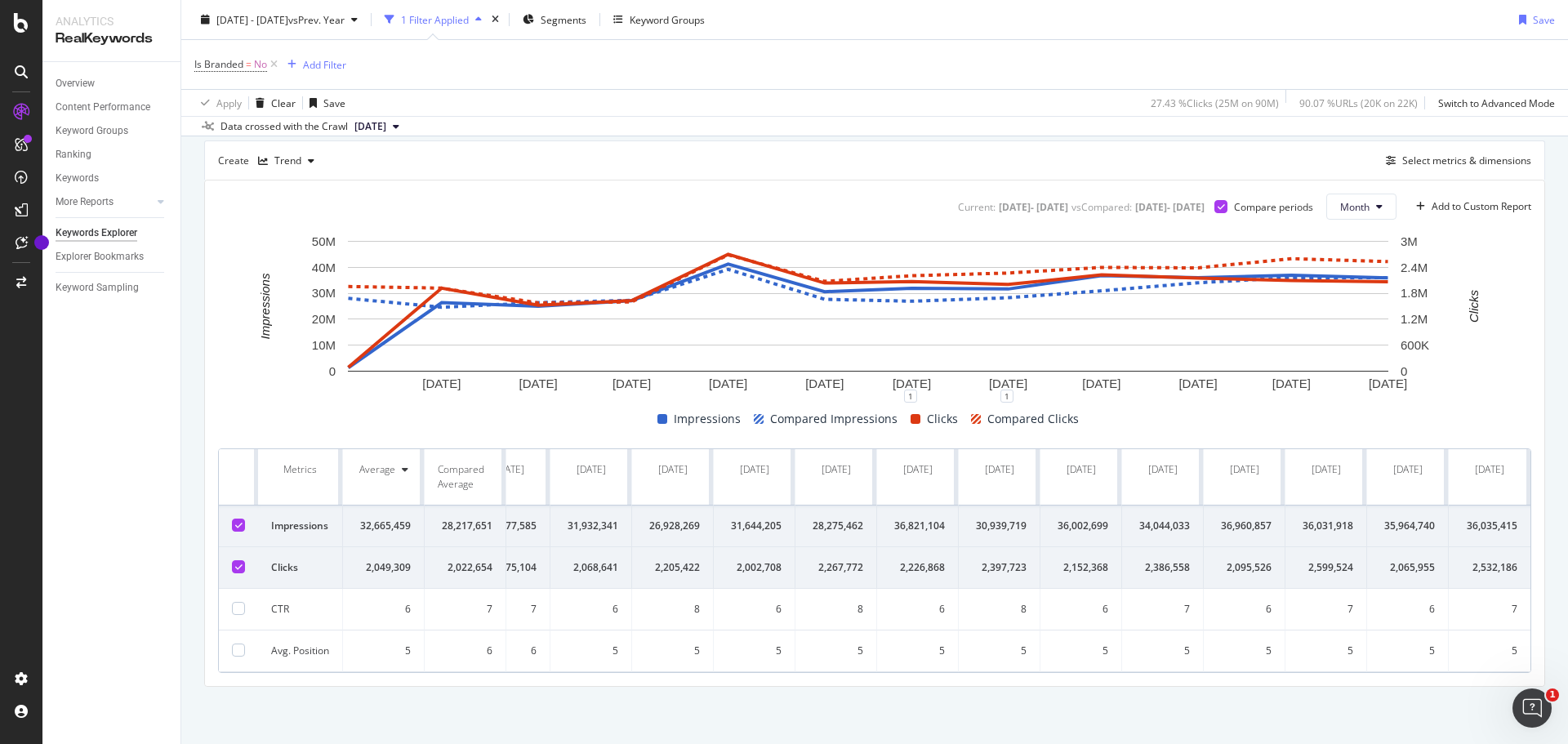
click at [243, 519] on div at bounding box center [239, 525] width 13 height 13
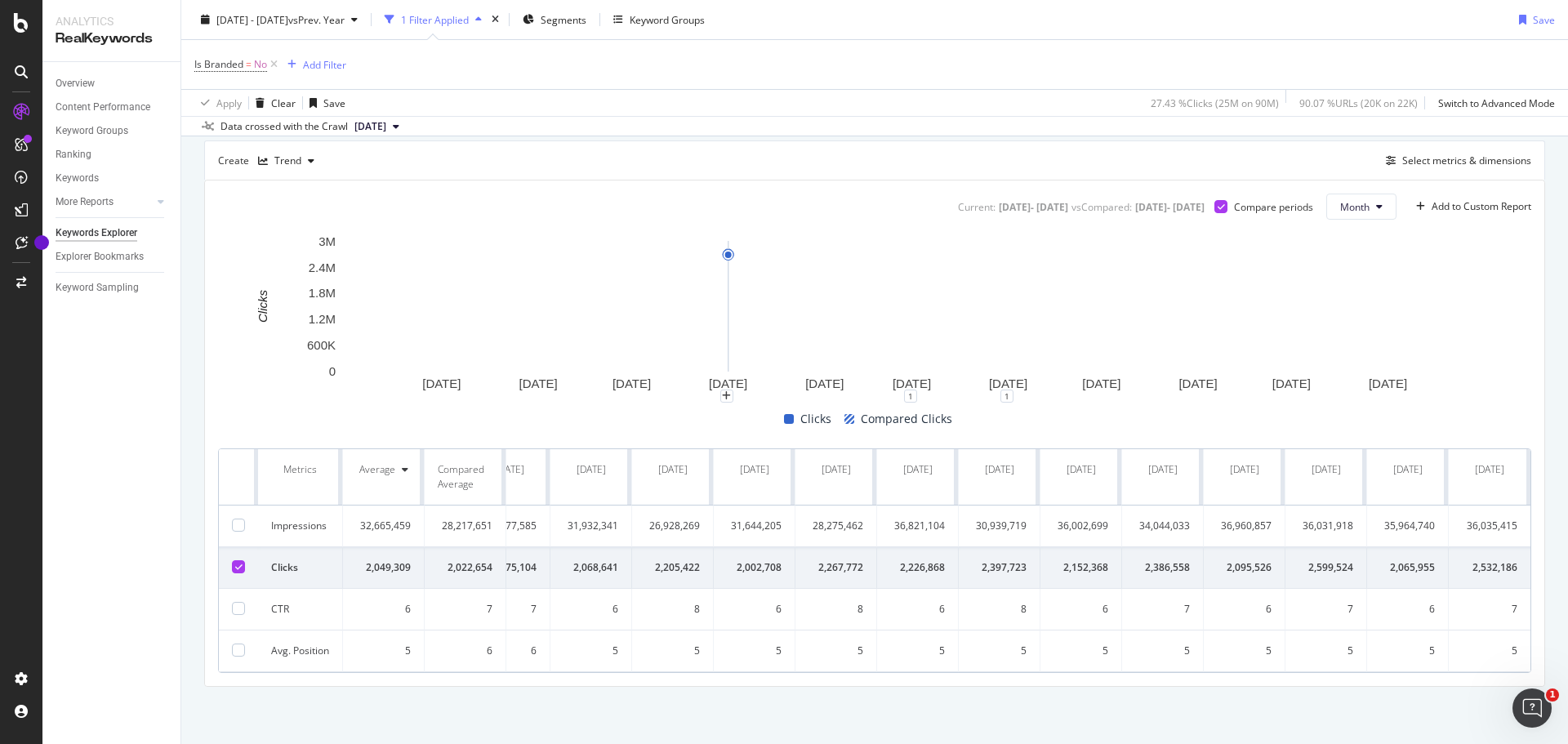
scroll to position [0, 0]
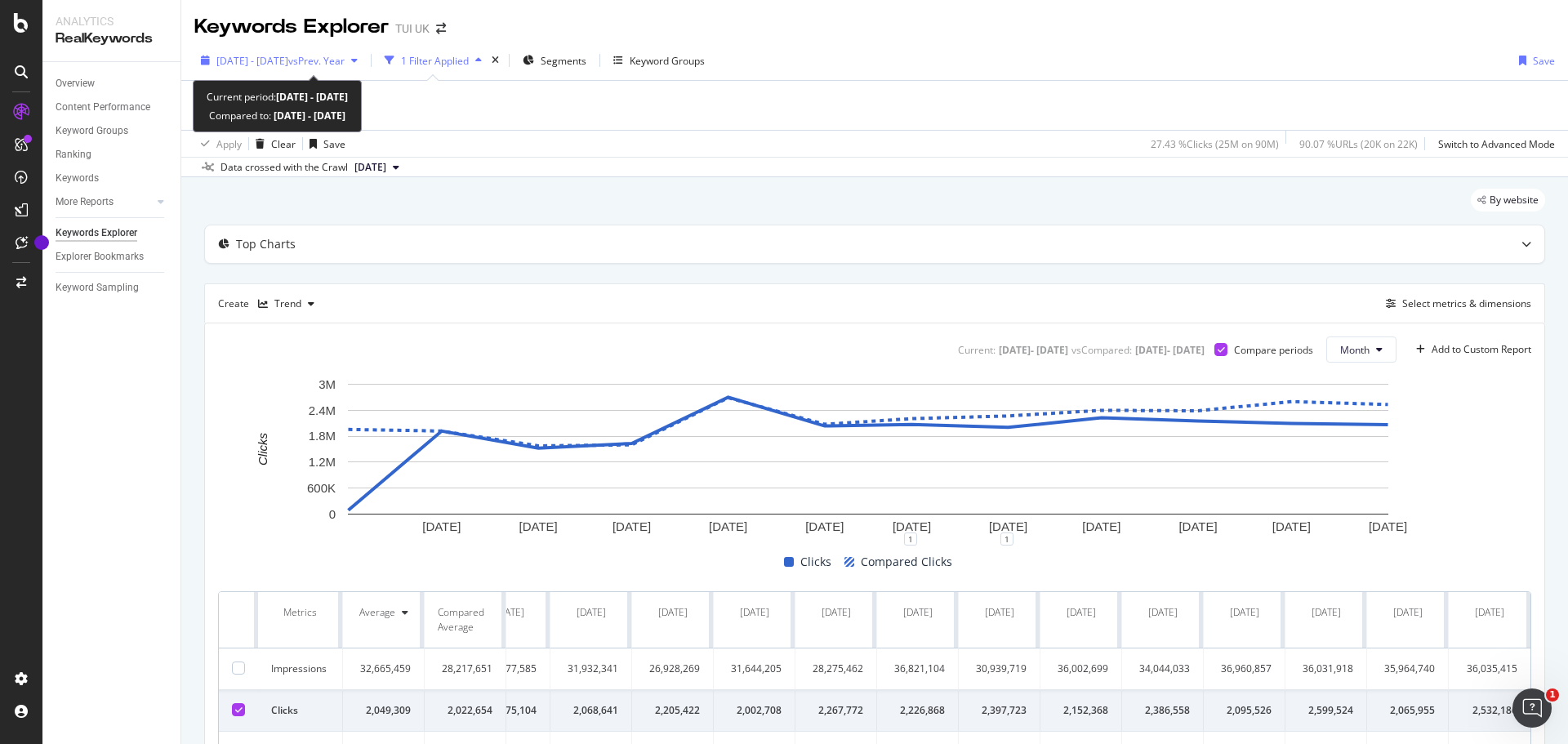
click at [345, 59] on span "vs Prev. Year" at bounding box center [317, 60] width 56 height 14
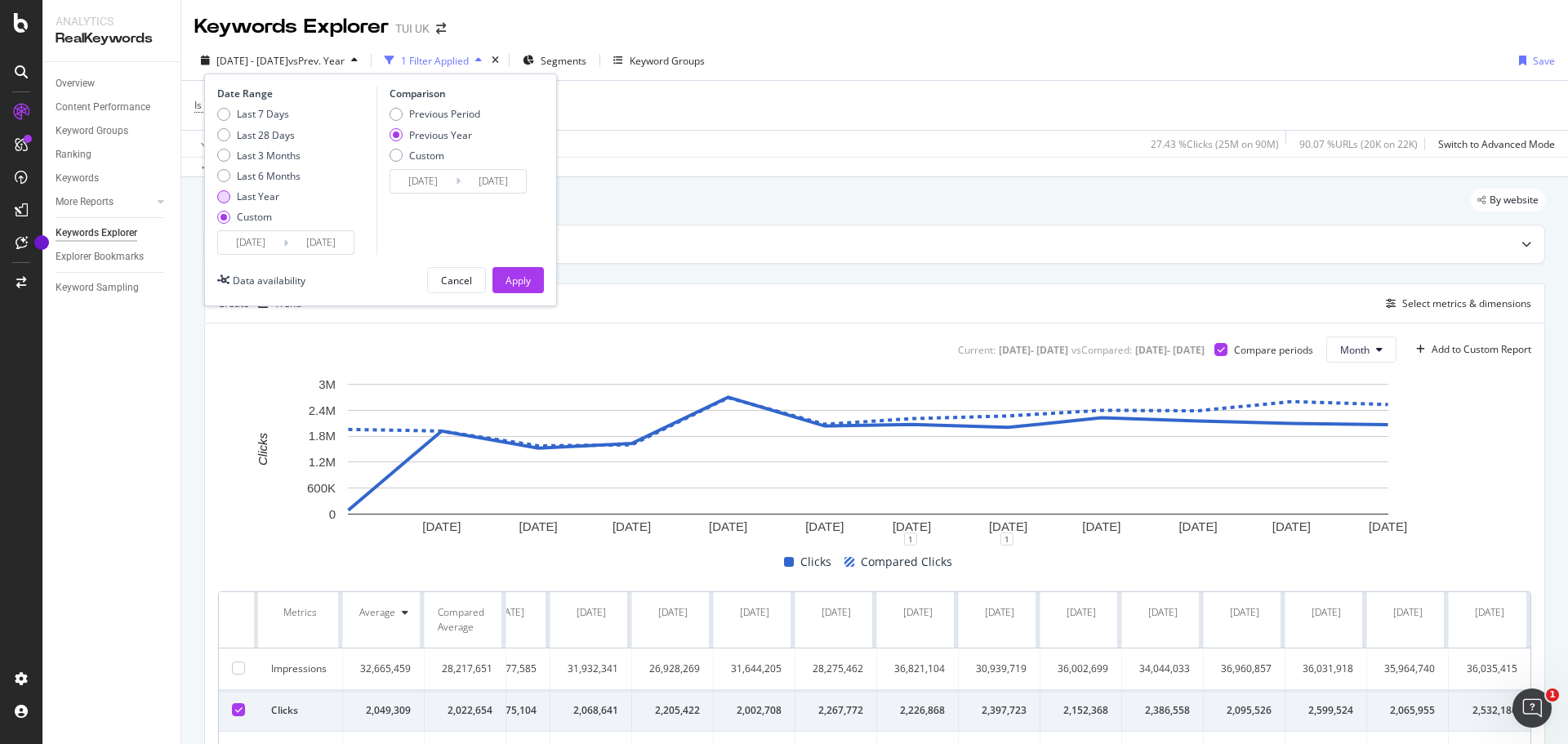
click at [222, 195] on div "Last Year" at bounding box center [224, 197] width 13 height 13
type input "2024/09/13"
type input "2025/09/12"
type input "2023/09/15"
type input "2024/09/13"
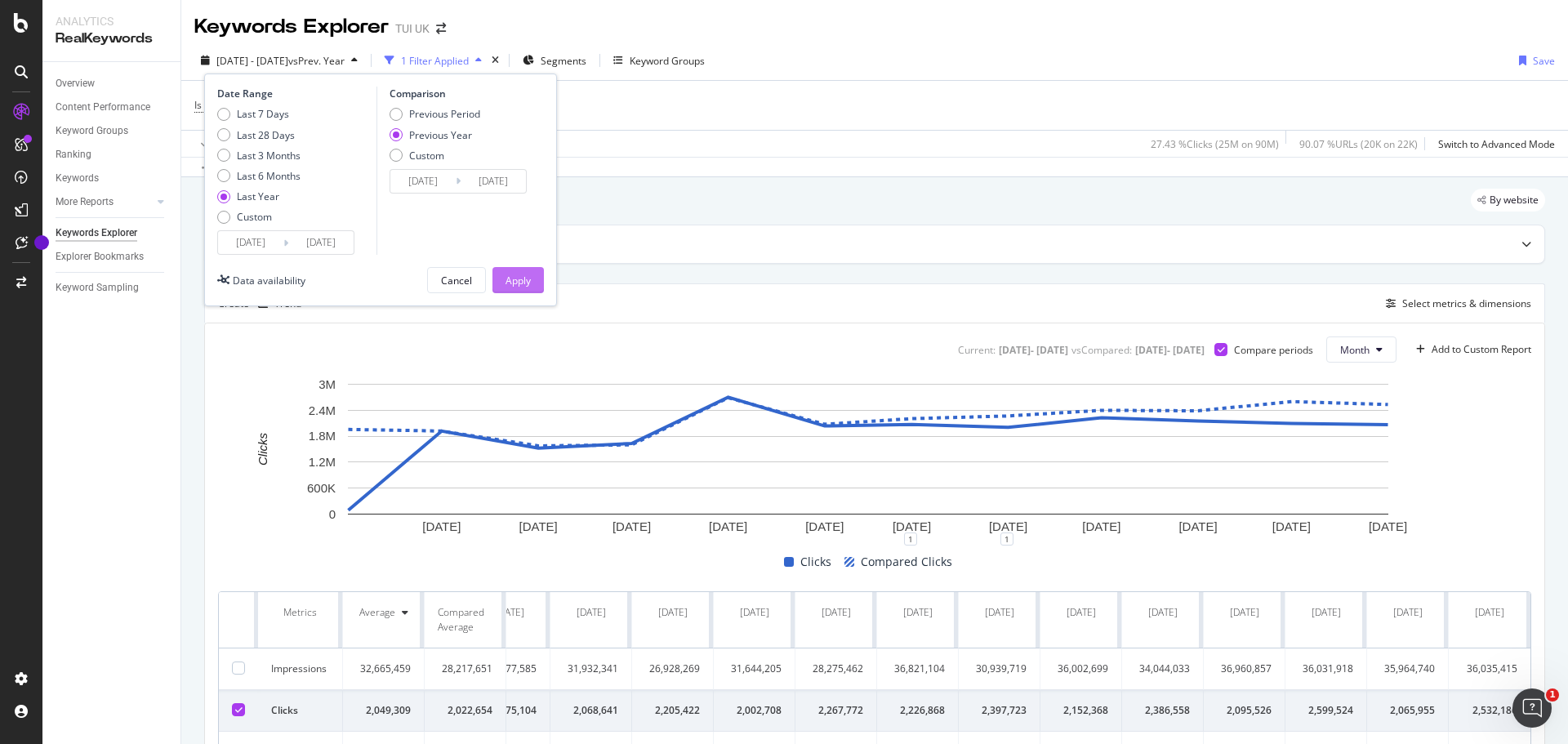
click at [517, 279] on div "Apply" at bounding box center [518, 280] width 25 height 14
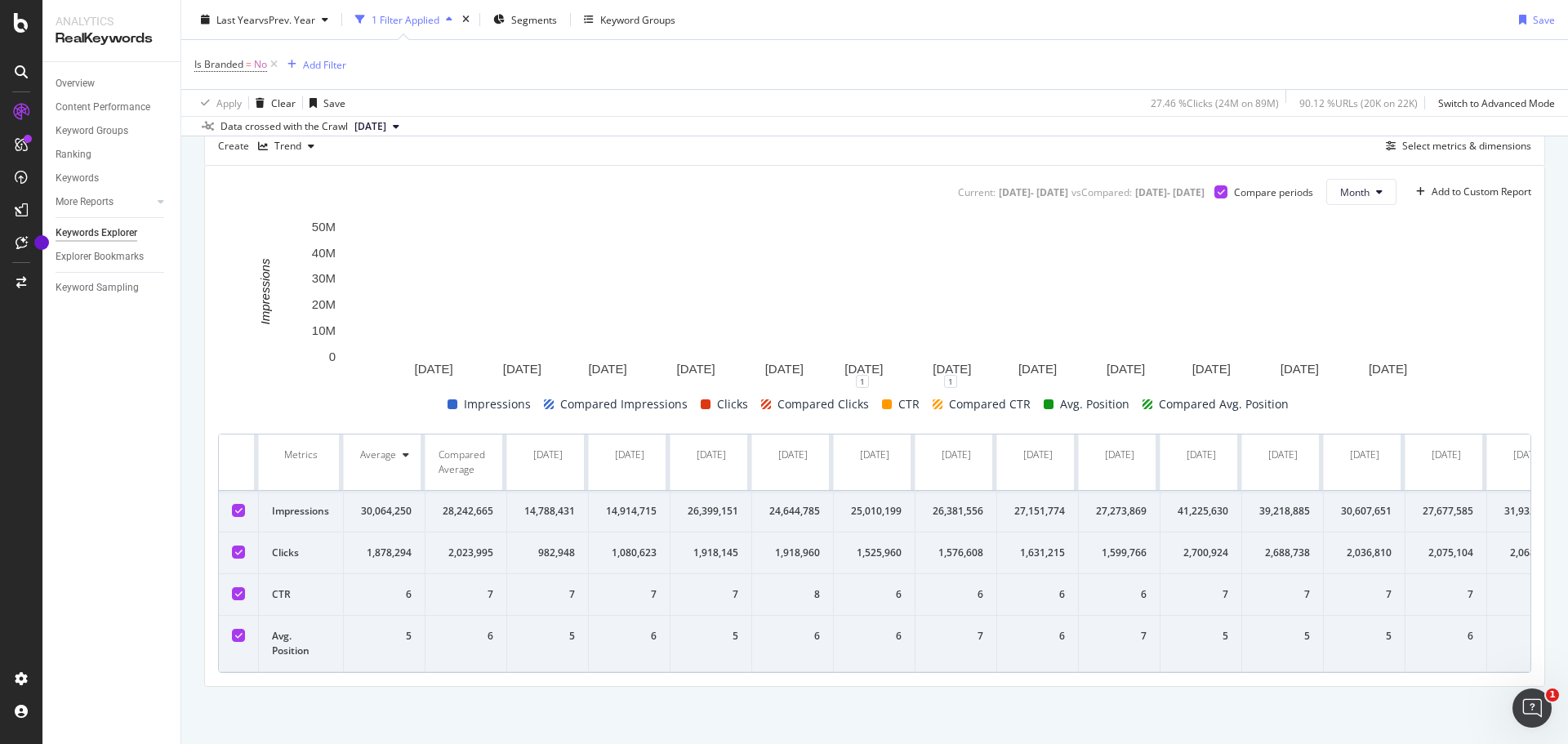
scroll to position [170, 0]
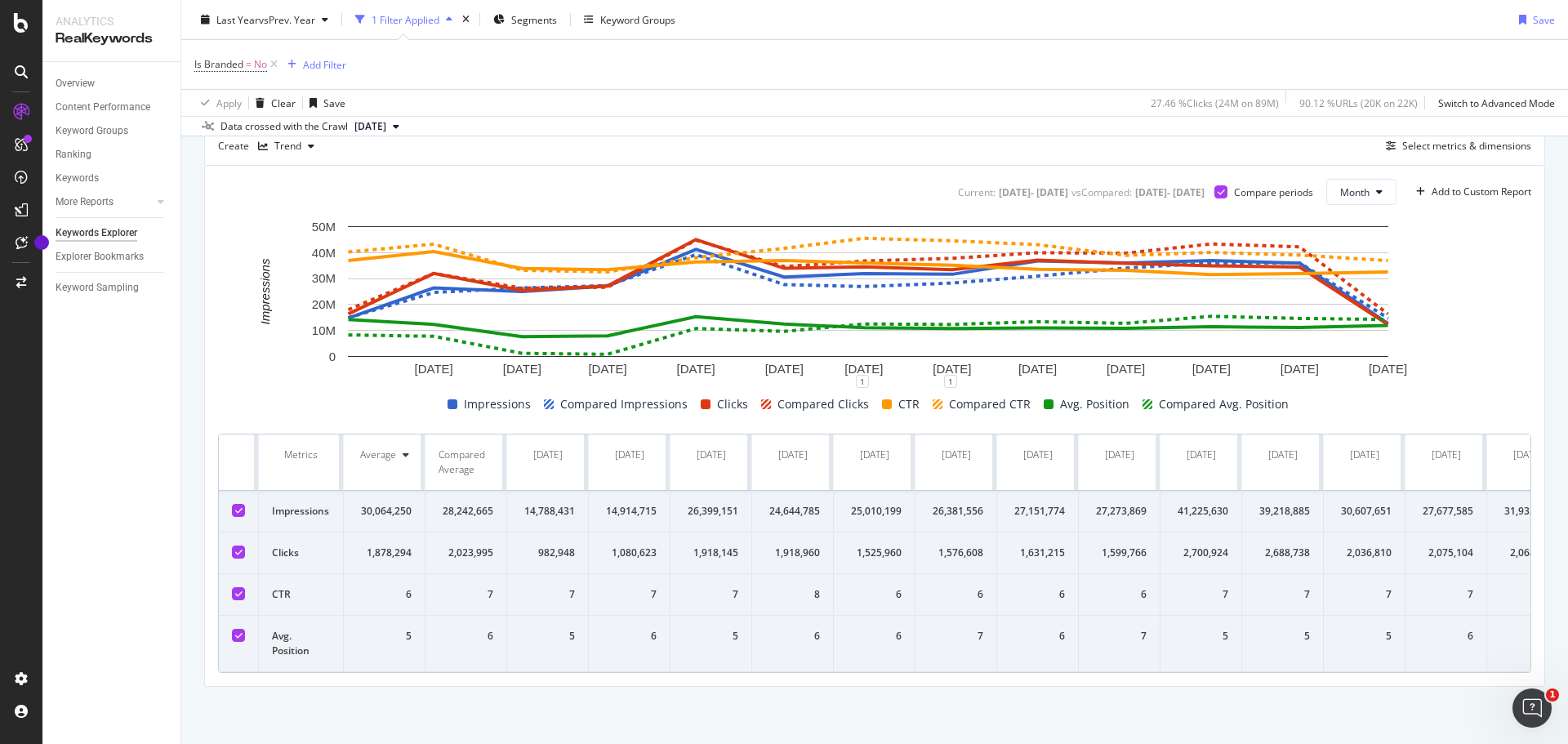
click at [240, 548] on icon at bounding box center [239, 551] width 8 height 8
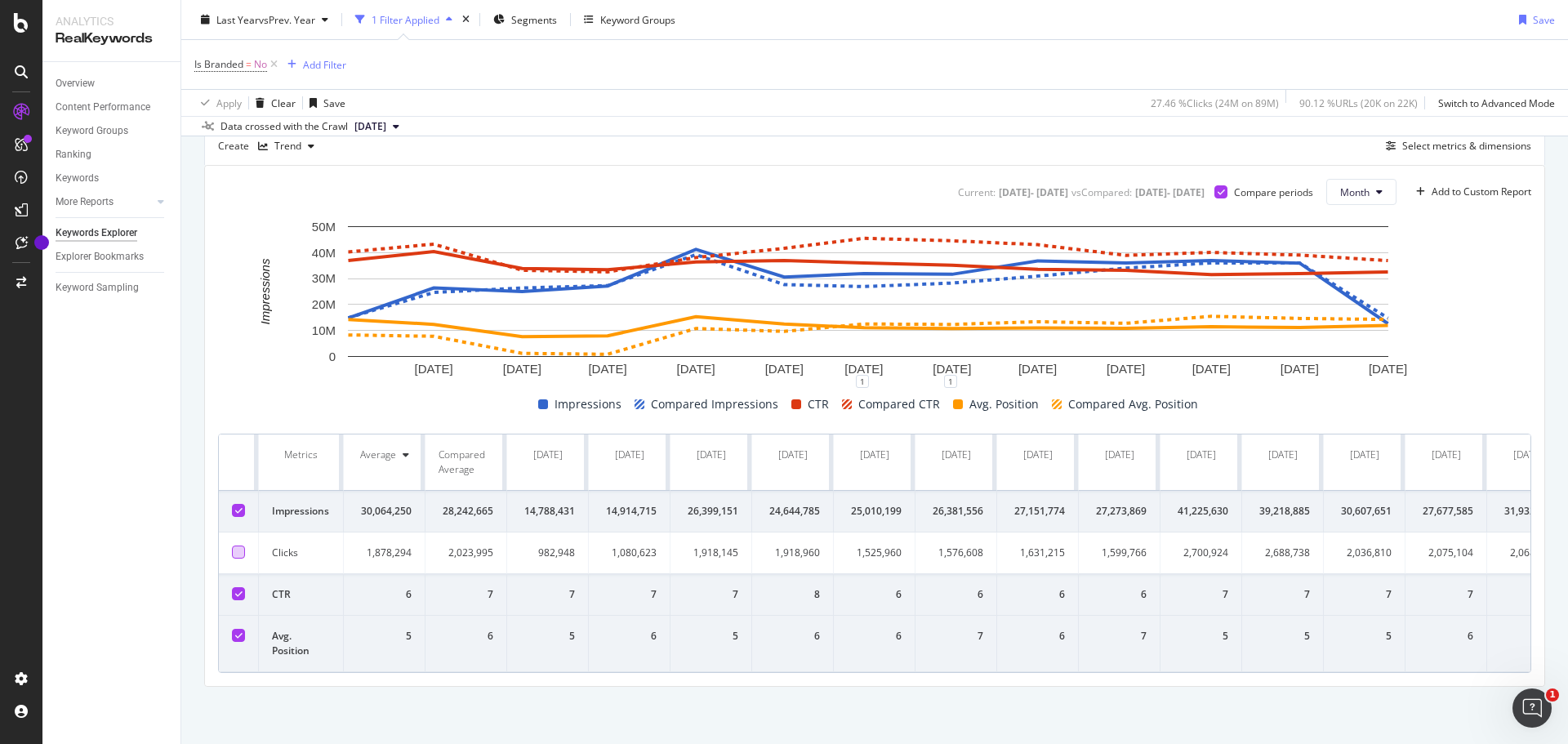
click at [240, 589] on td at bounding box center [239, 595] width 40 height 41
click at [235, 629] on div at bounding box center [239, 636] width 13 height 13
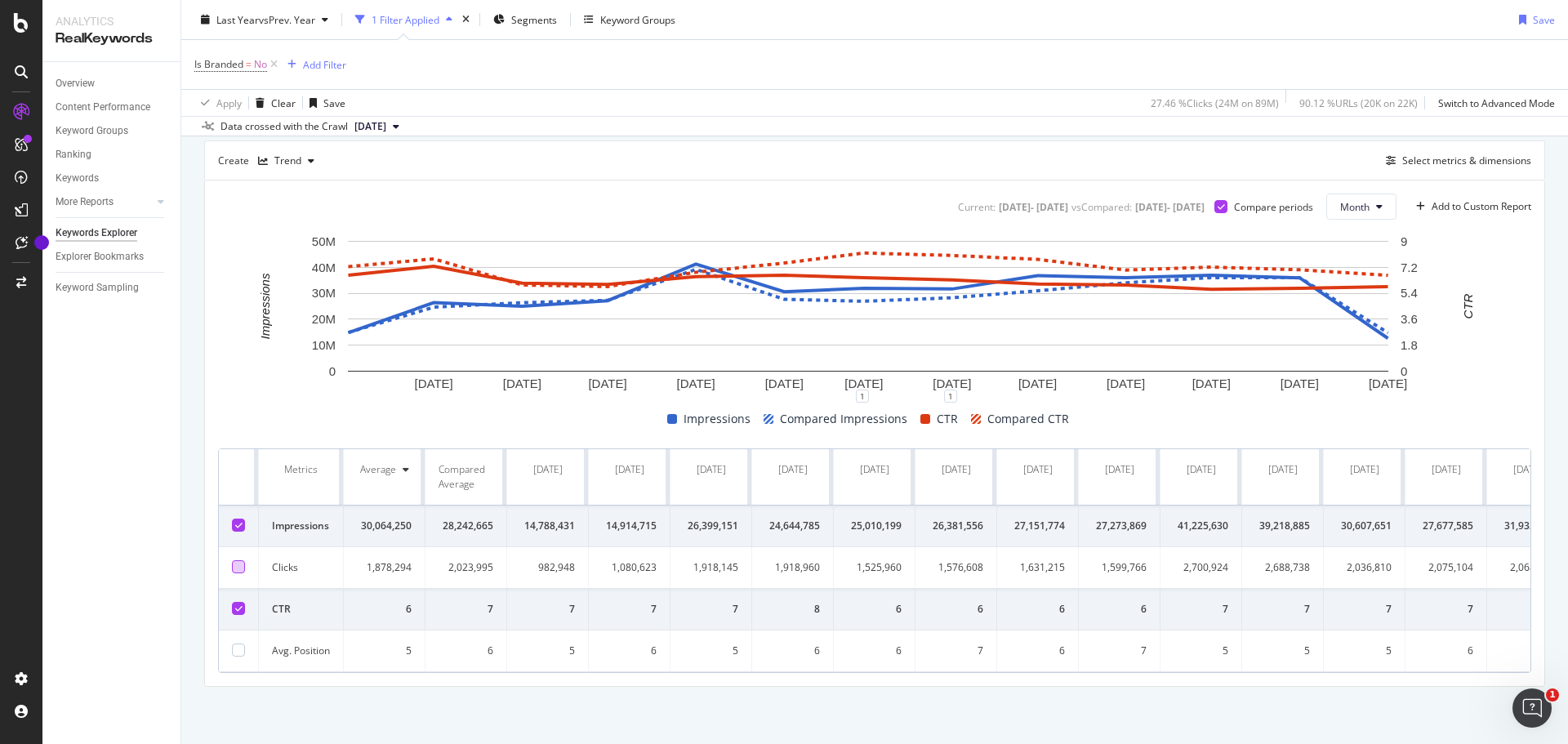
click at [237, 589] on td at bounding box center [239, 610] width 40 height 41
click at [241, 604] on icon at bounding box center [239, 608] width 8 height 8
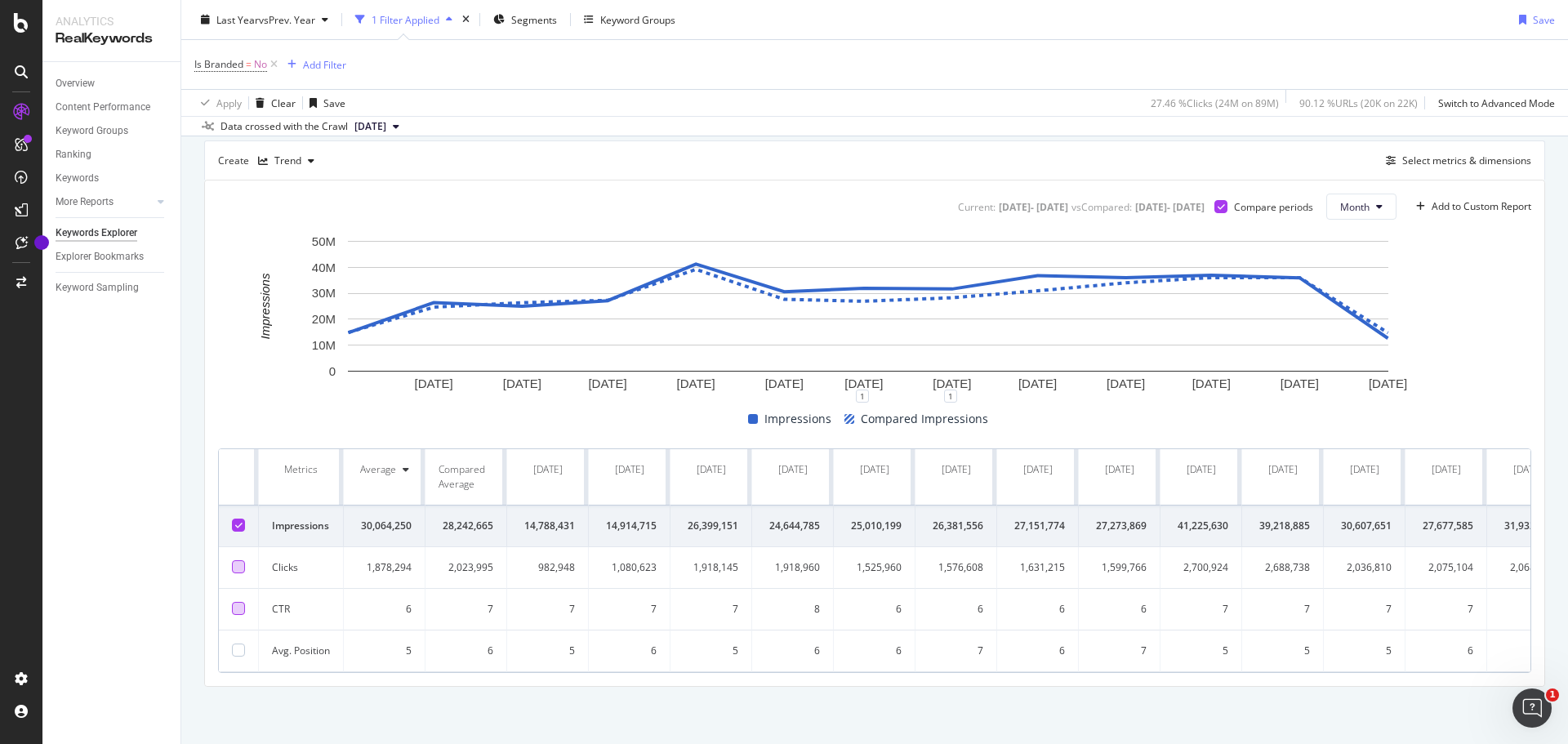
click at [240, 521] on icon at bounding box center [239, 525] width 8 height 8
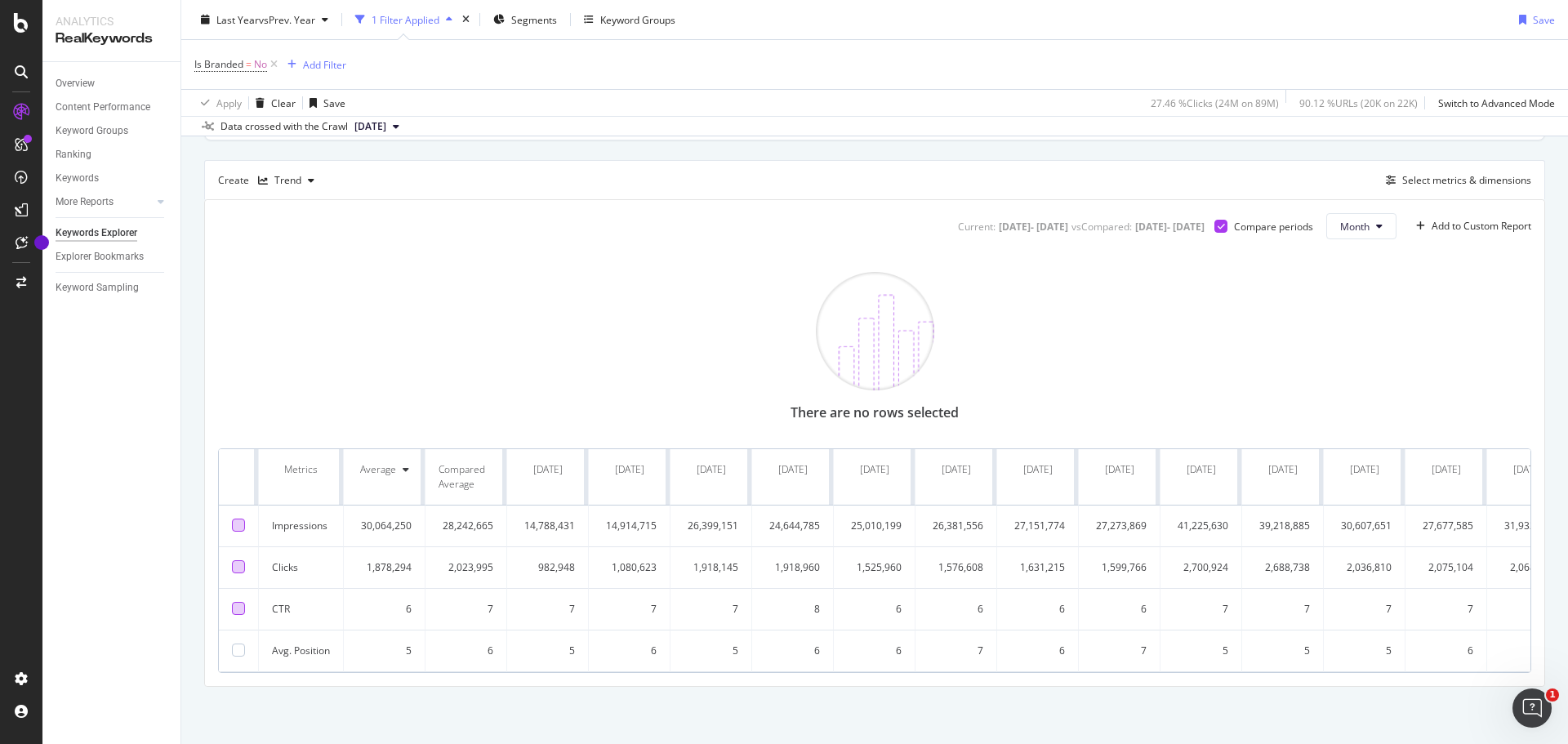
click at [241, 560] on div at bounding box center [239, 566] width 13 height 13
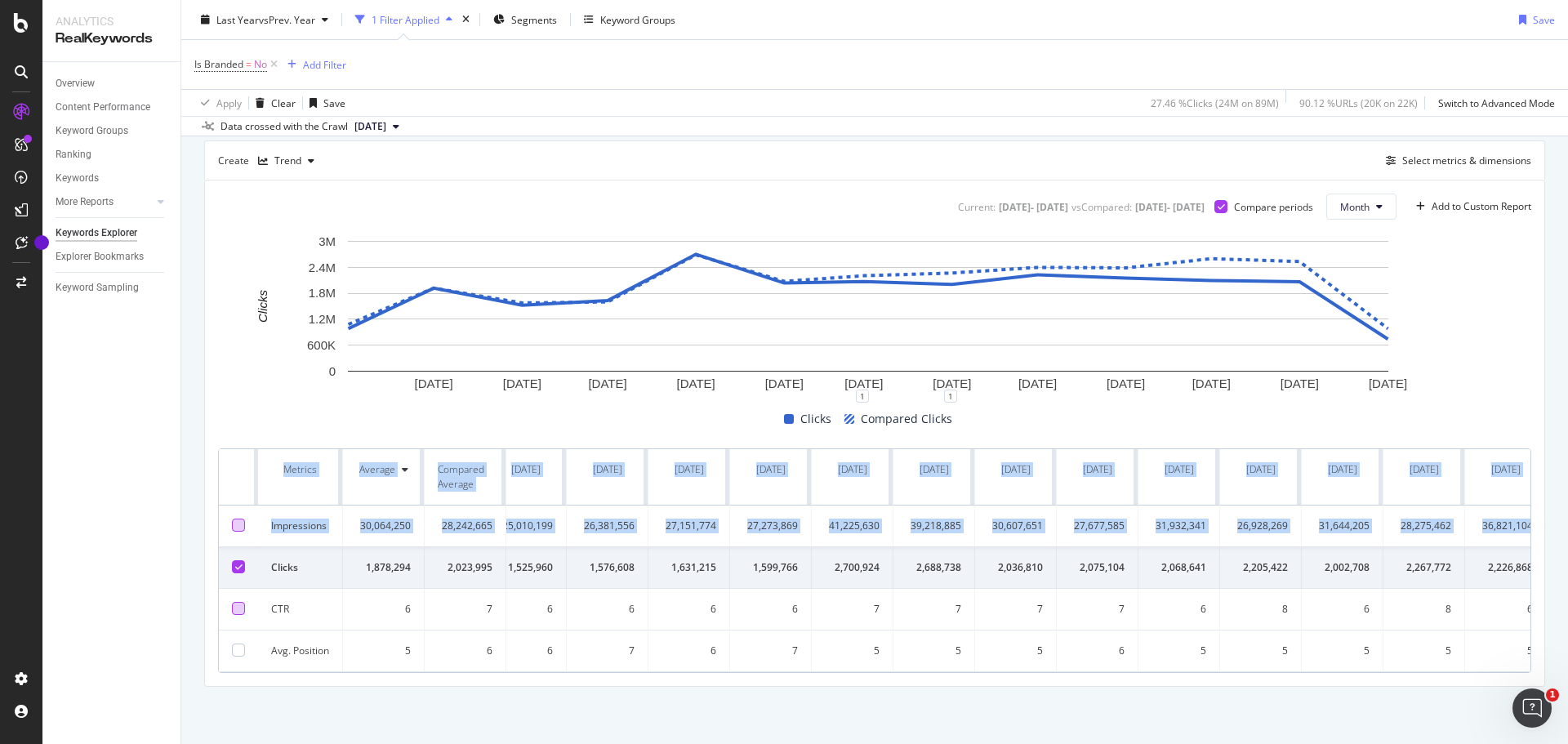
scroll to position [0, 1112]
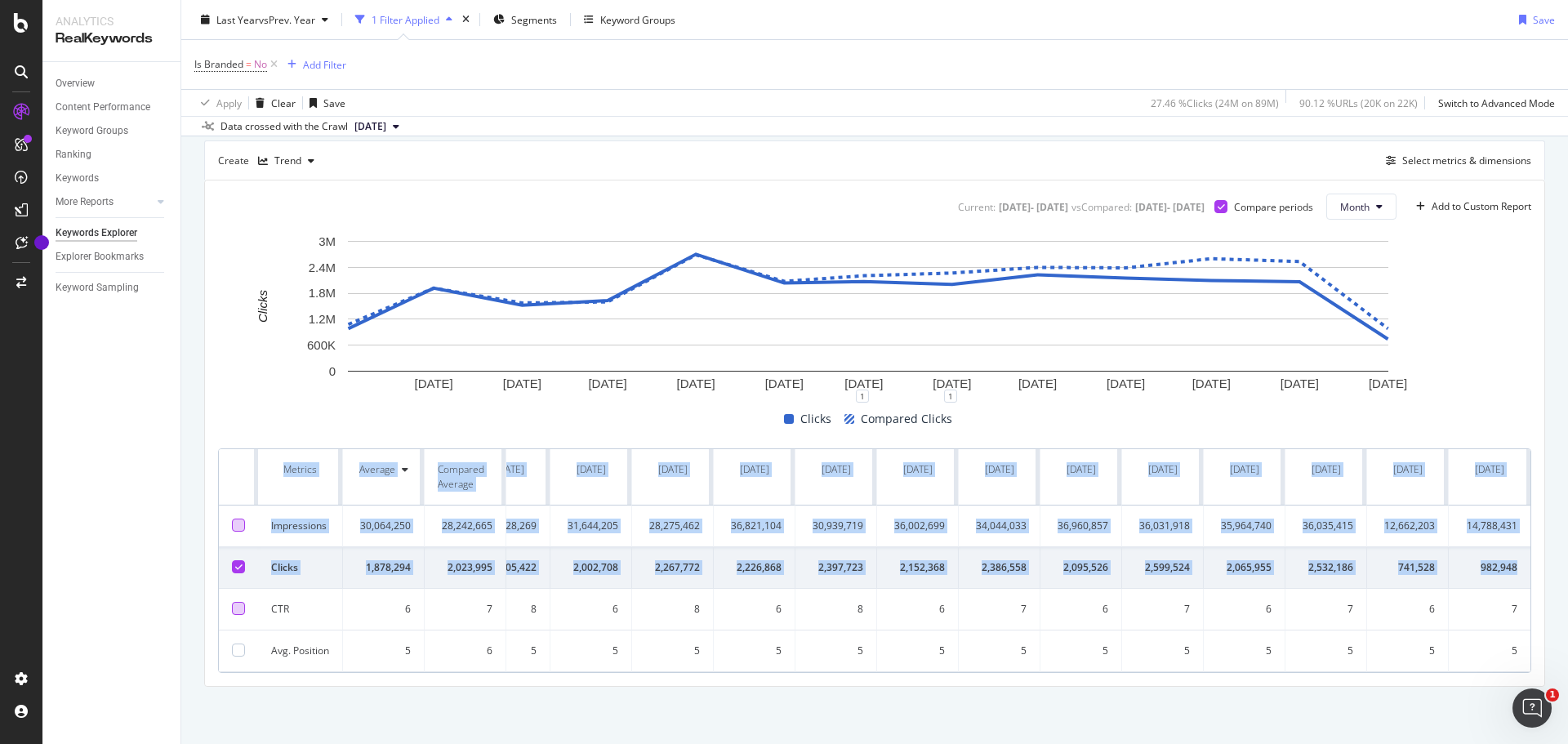
drag, startPoint x: 246, startPoint y: 442, endPoint x: 1514, endPoint y: 545, distance: 1272.2
click at [1514, 545] on table "Metrics Average Compared Average Sep. 2024 Sep. 2023 Oct. 2024 Oct. 2023 Nov. 2…" at bounding box center [325, 560] width 2413 height 223
copy table "Metrics Average Compared Average Sep. 2024 Sep. 2023 Oct. 2024 Oct. 2023 Nov. 2…"
click at [238, 563] on icon at bounding box center [239, 566] width 8 height 8
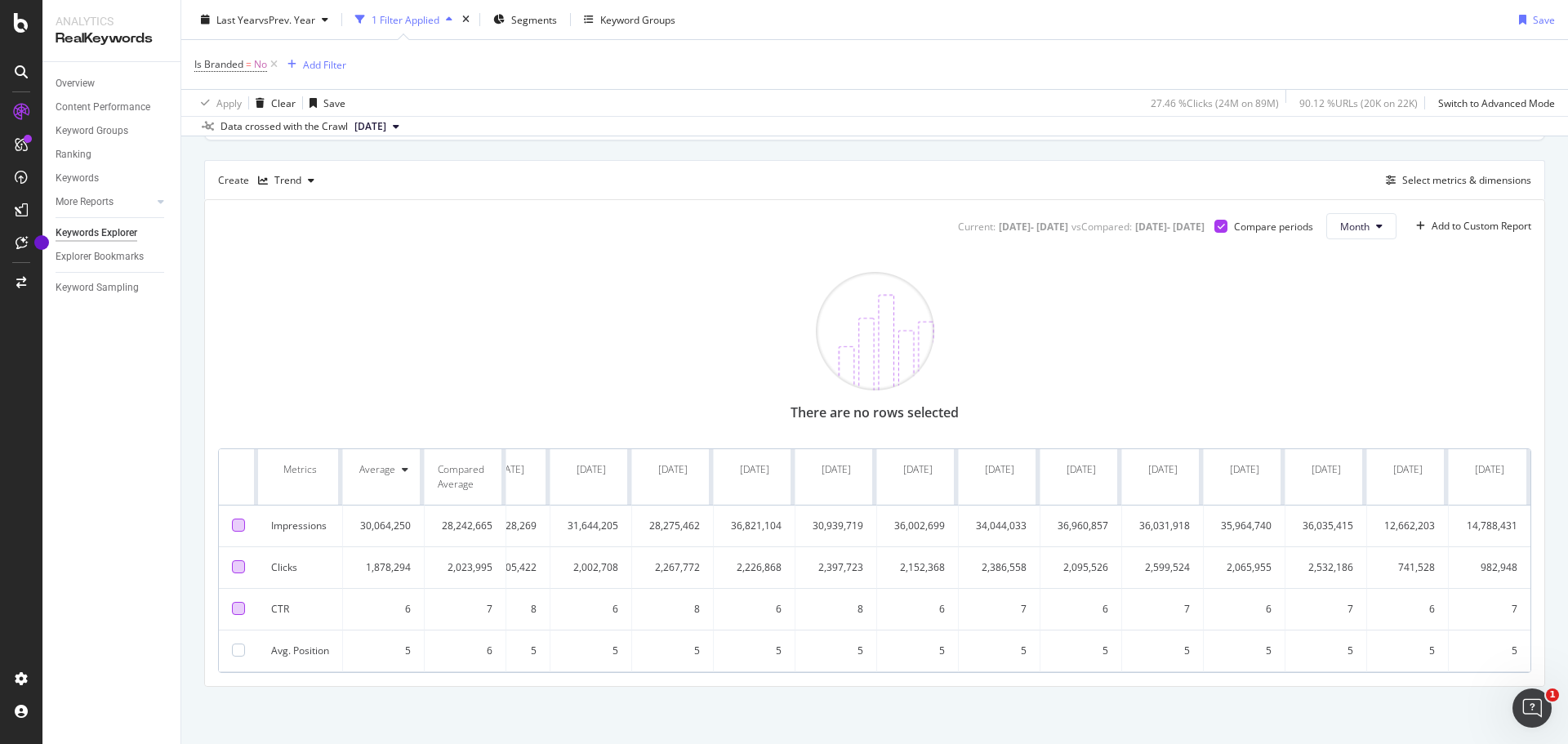
click at [240, 602] on div at bounding box center [239, 609] width 13 height 13
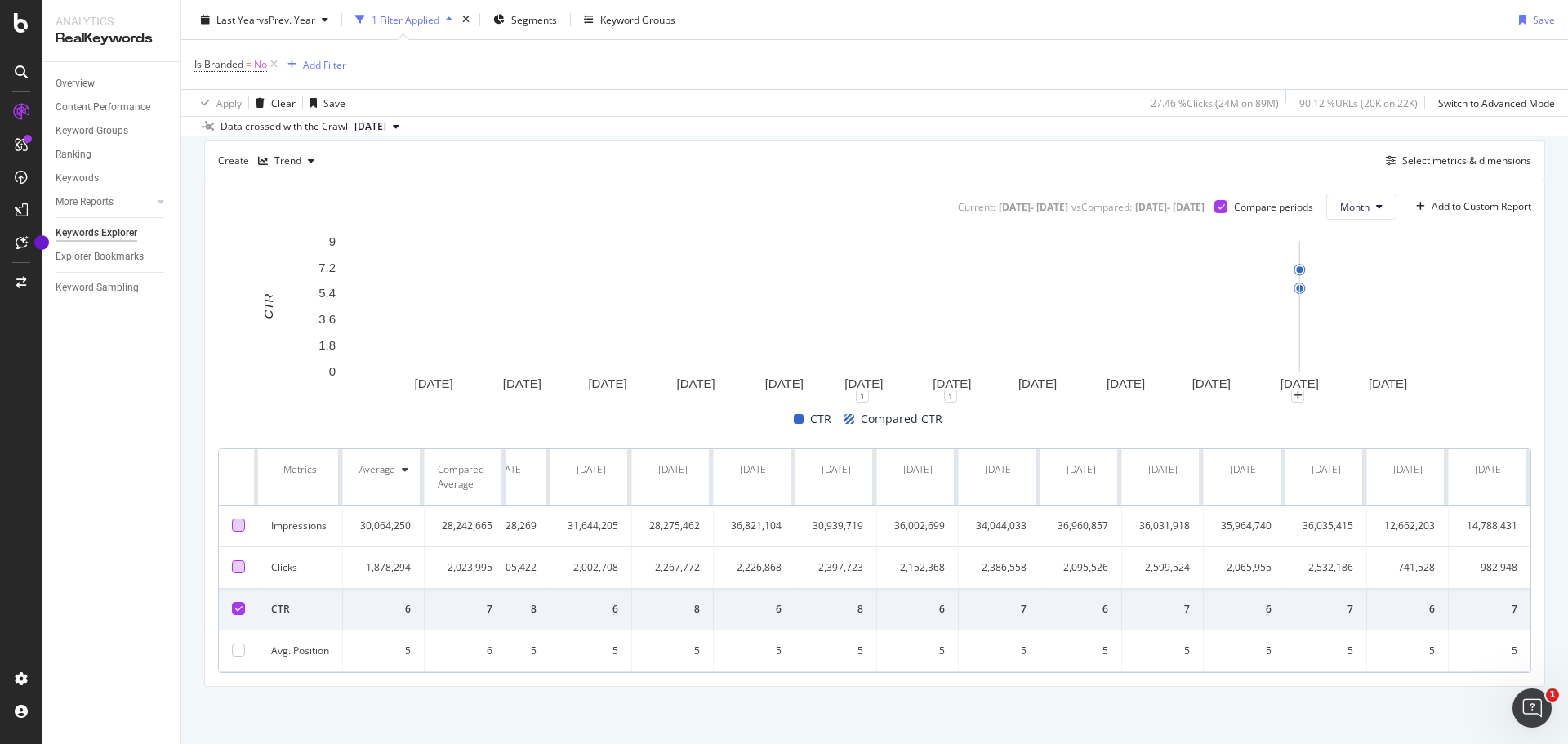
scroll to position [170, 0]
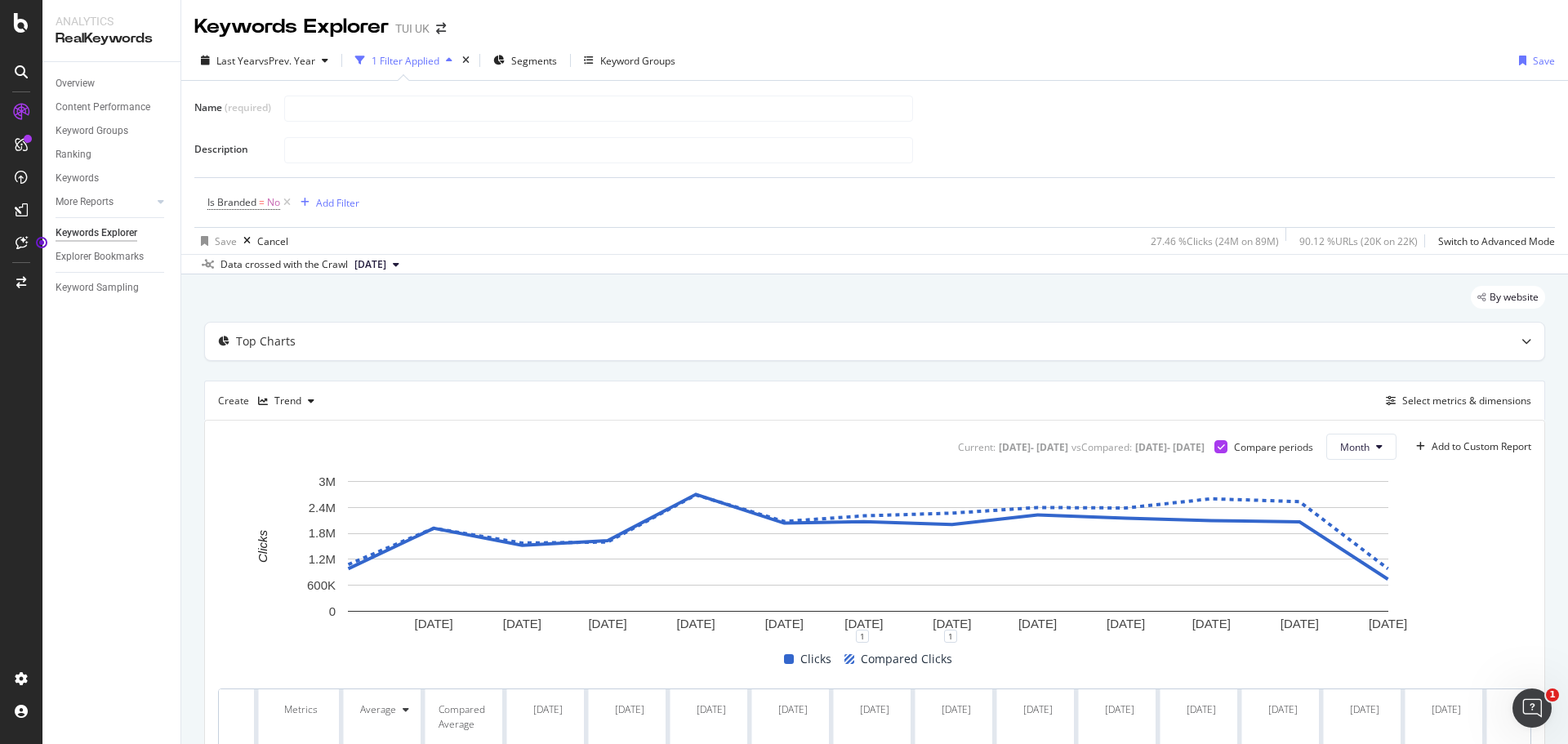
scroll to position [169, 0]
